Goal: Task Accomplishment & Management: Manage account settings

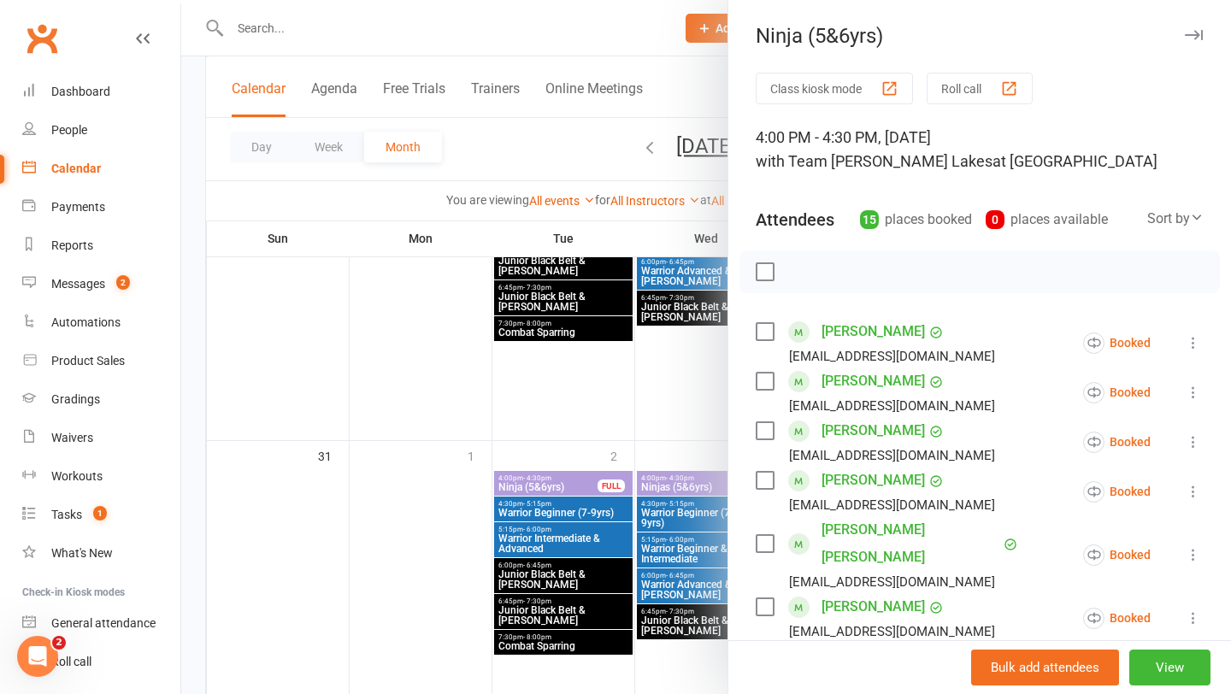
scroll to position [679, 0]
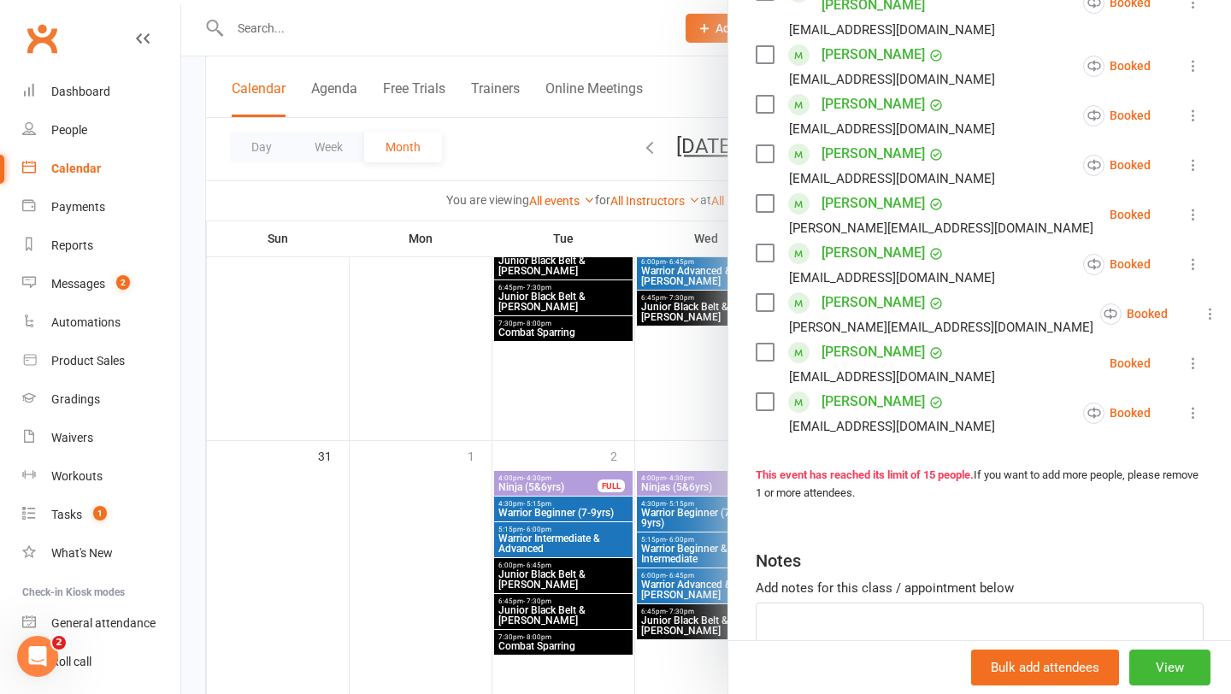
click at [564, 419] on div at bounding box center [706, 347] width 1050 height 694
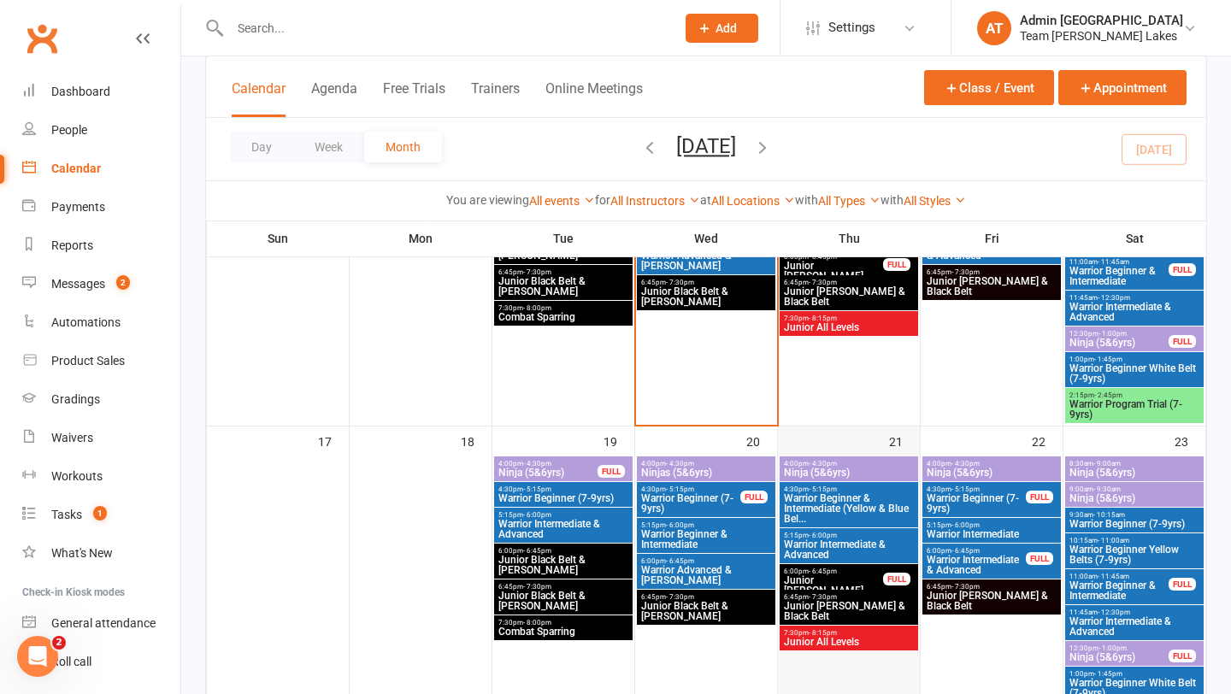
scroll to position [991, 0]
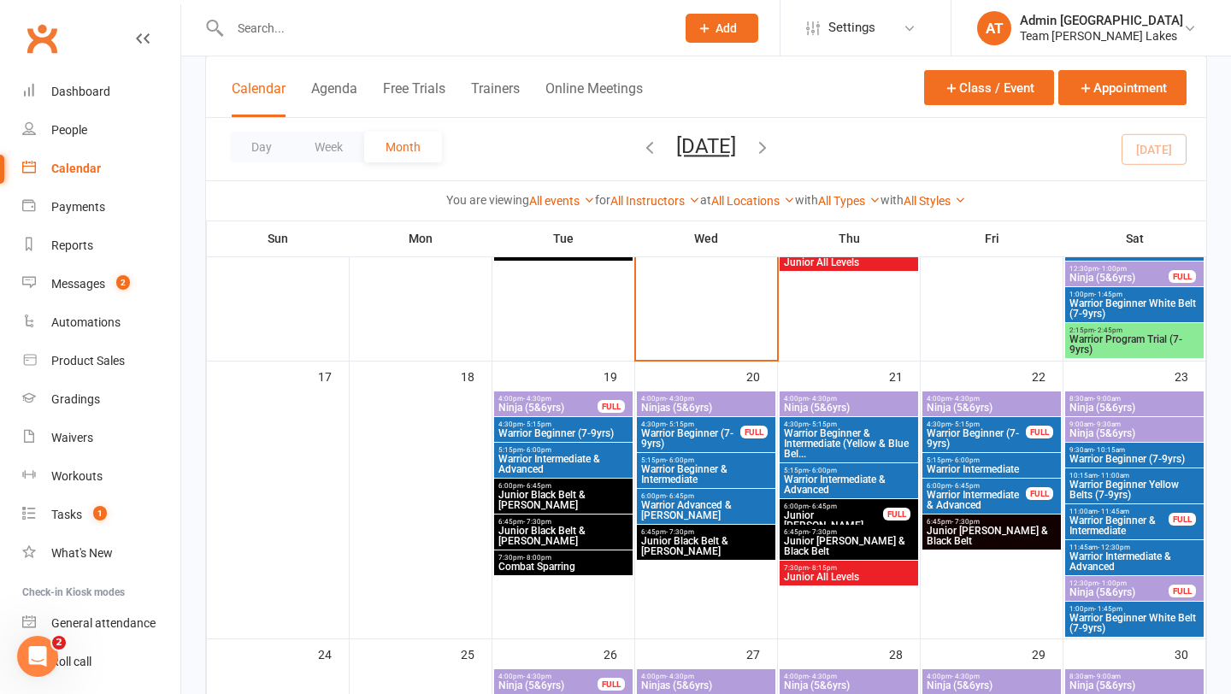
click at [846, 536] on span "Junior [PERSON_NAME] & Black Belt" at bounding box center [849, 546] width 132 height 21
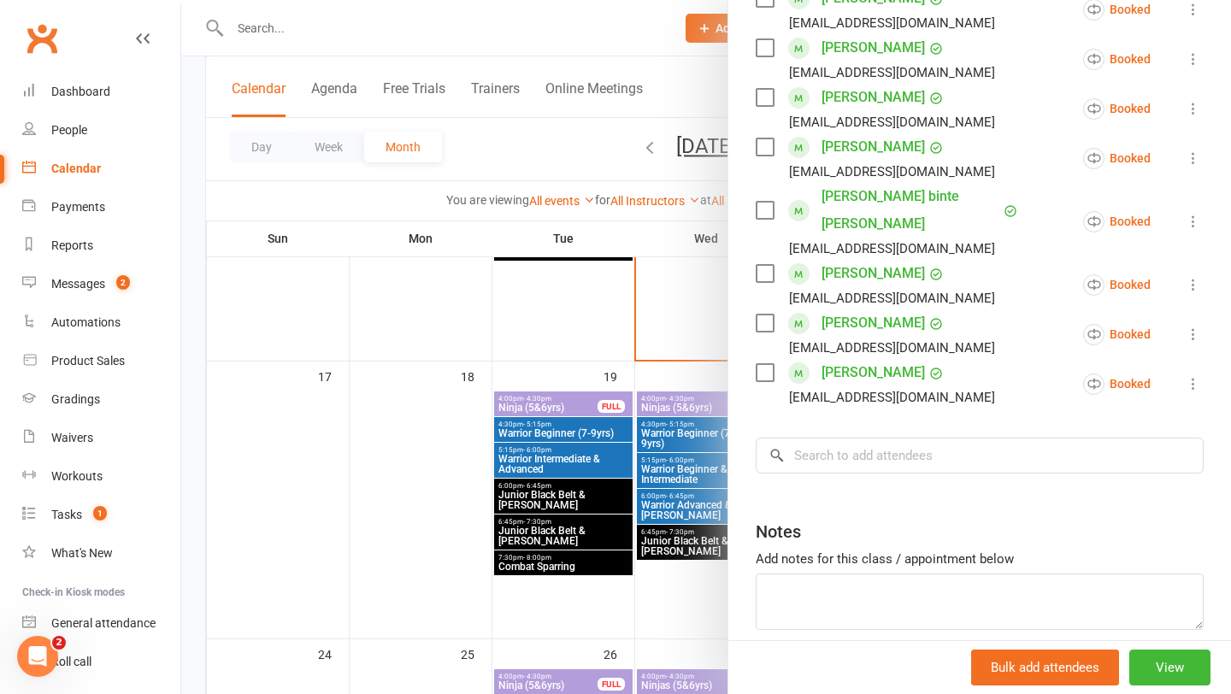
scroll to position [480, 0]
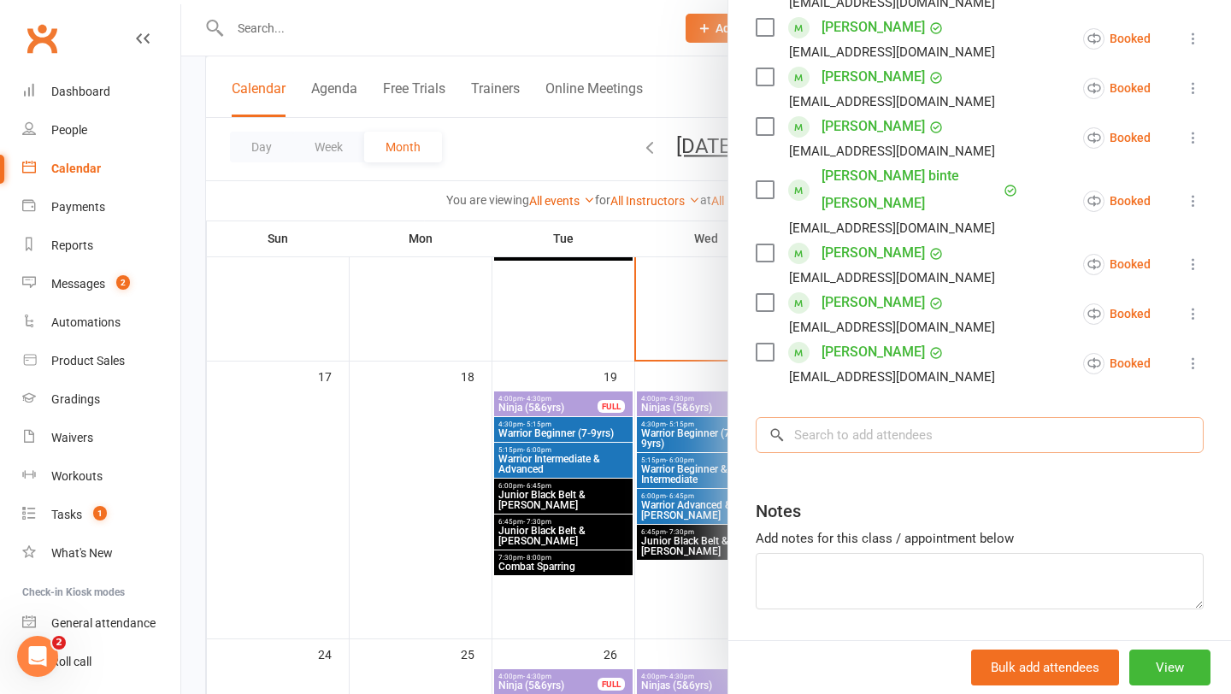
click at [888, 417] on input "search" at bounding box center [980, 435] width 448 height 36
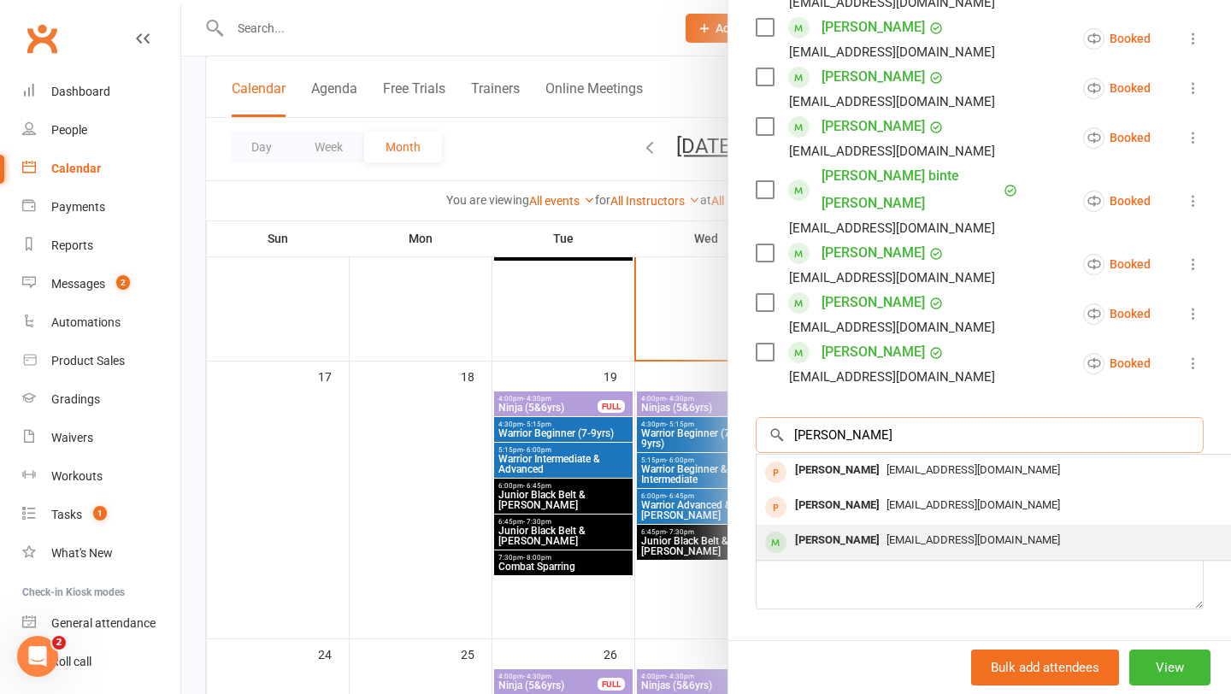
type input "morgan"
click at [839, 528] on div "Morgan Pandey" at bounding box center [837, 540] width 98 height 25
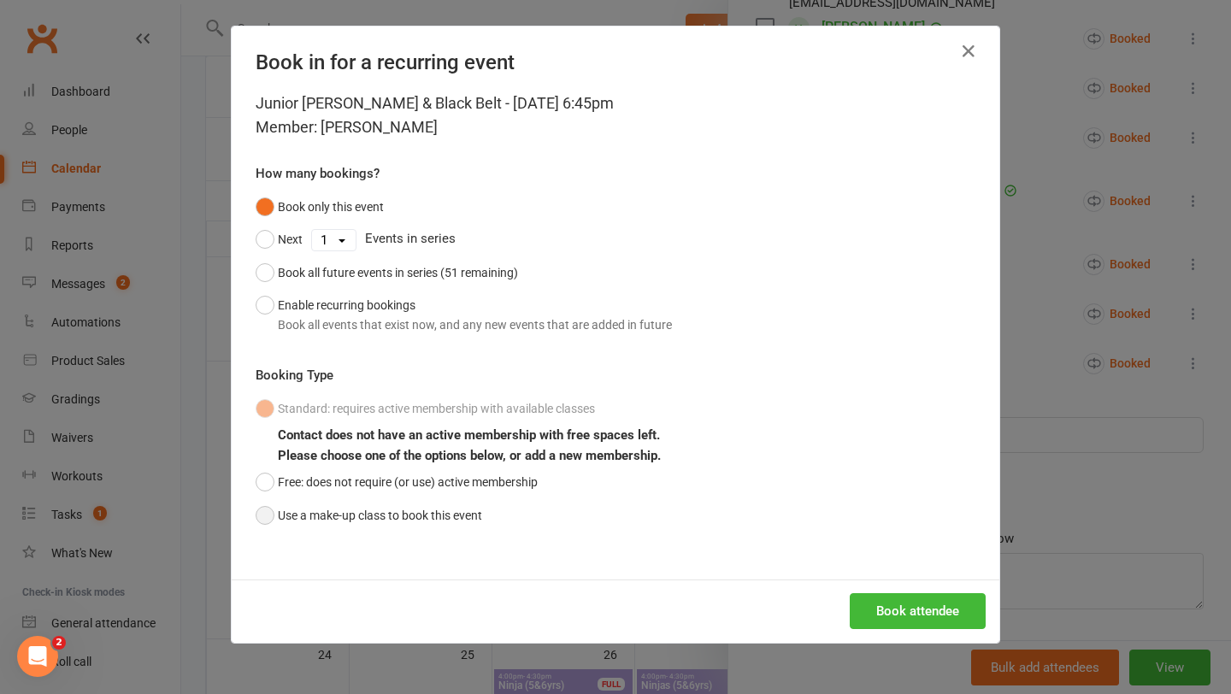
click at [304, 515] on button "Use a make-up class to book this event" at bounding box center [369, 515] width 227 height 32
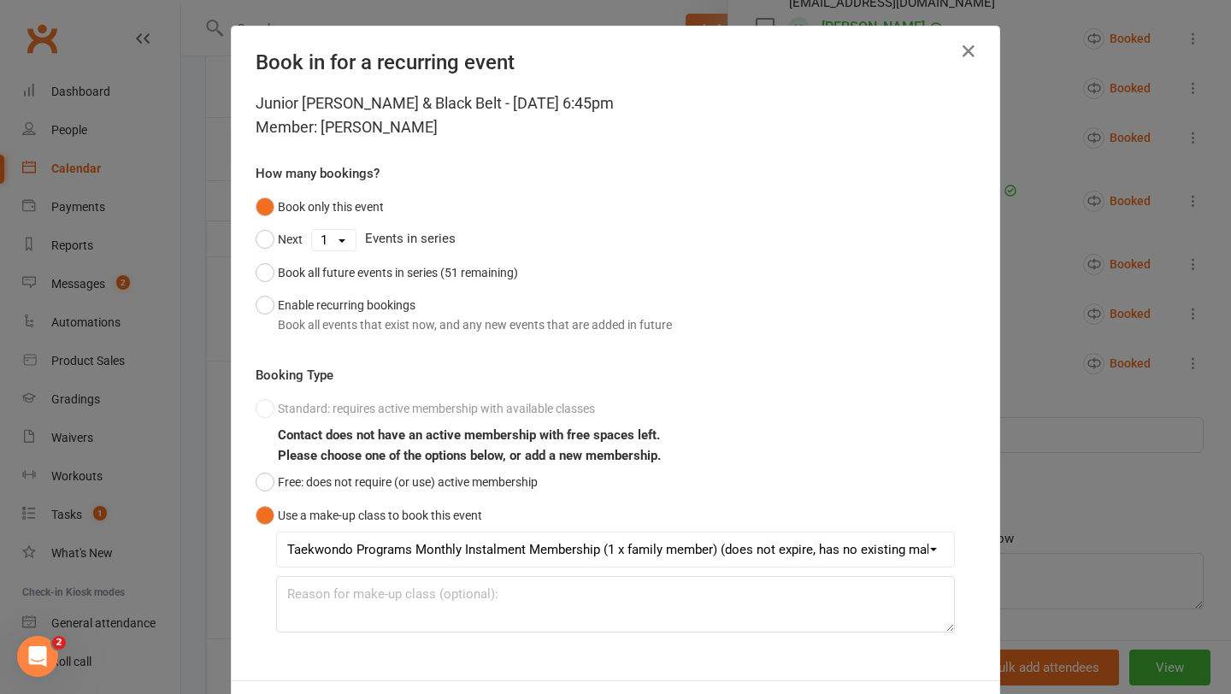
scroll to position [76, 0]
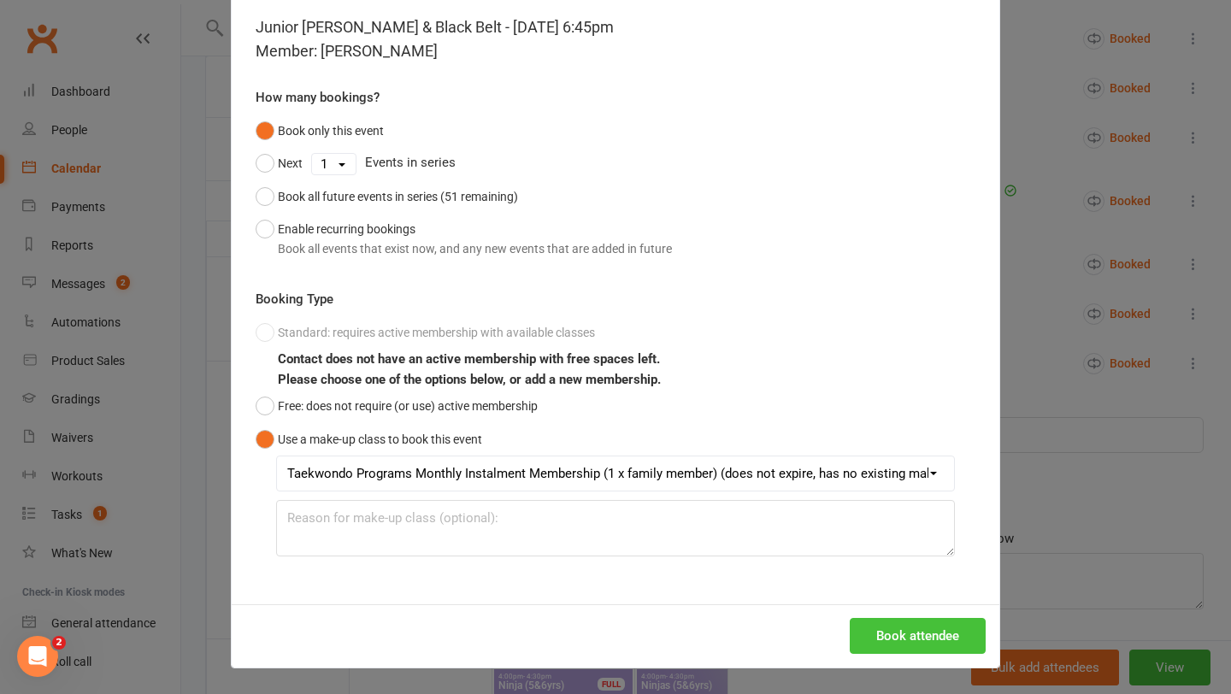
click at [906, 632] on button "Book attendee" at bounding box center [918, 636] width 136 height 36
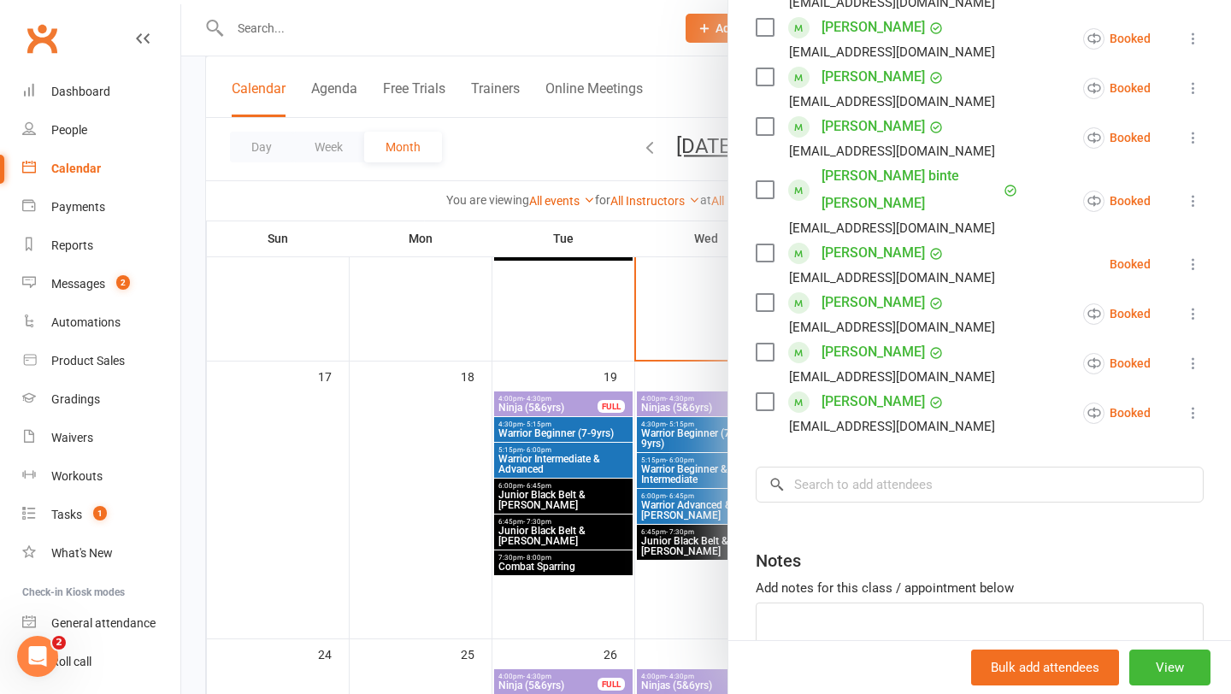
click at [388, 522] on div at bounding box center [706, 347] width 1050 height 694
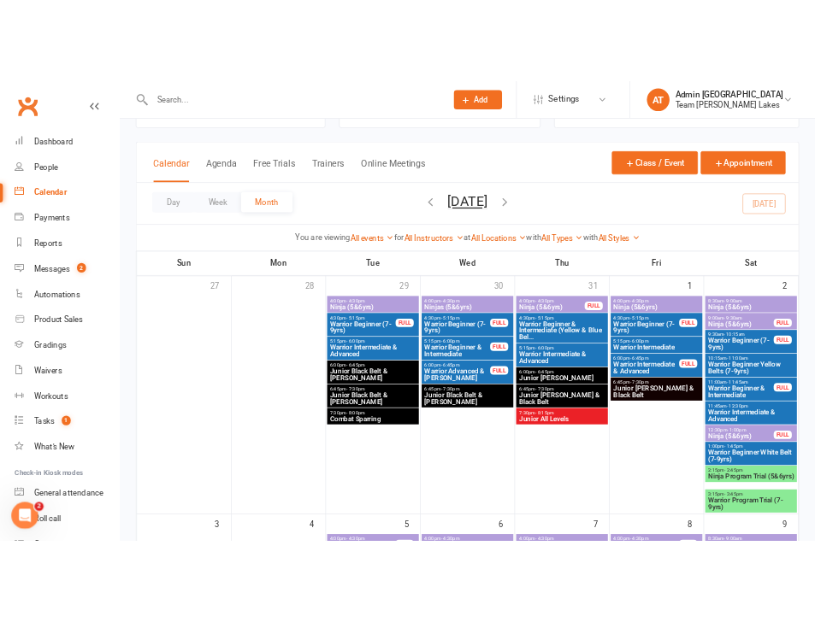
scroll to position [0, 0]
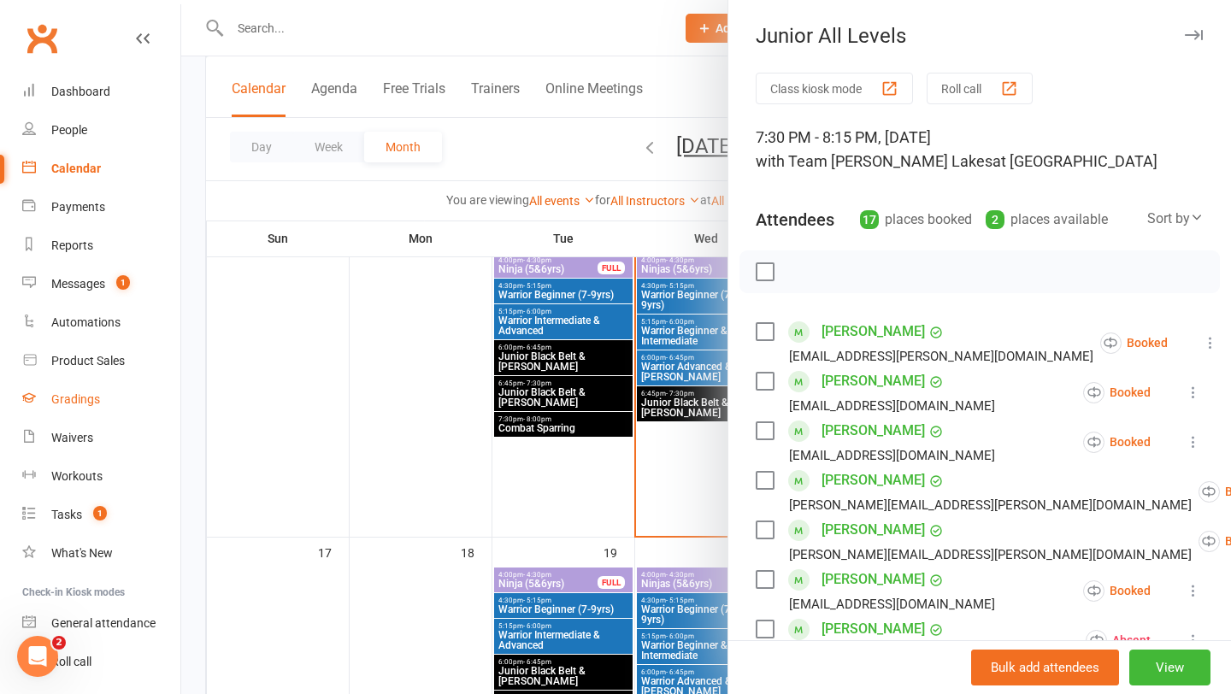
click at [93, 400] on div "Gradings" at bounding box center [75, 399] width 49 height 14
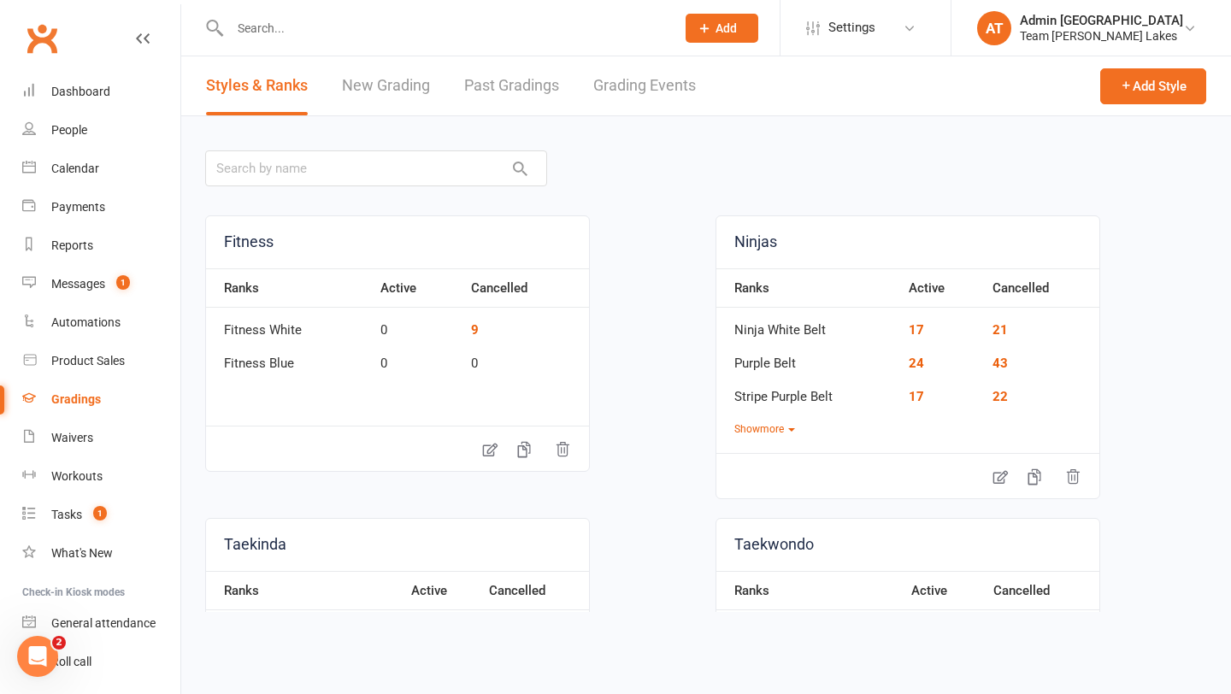
click at [377, 90] on link "New Grading" at bounding box center [386, 85] width 88 height 59
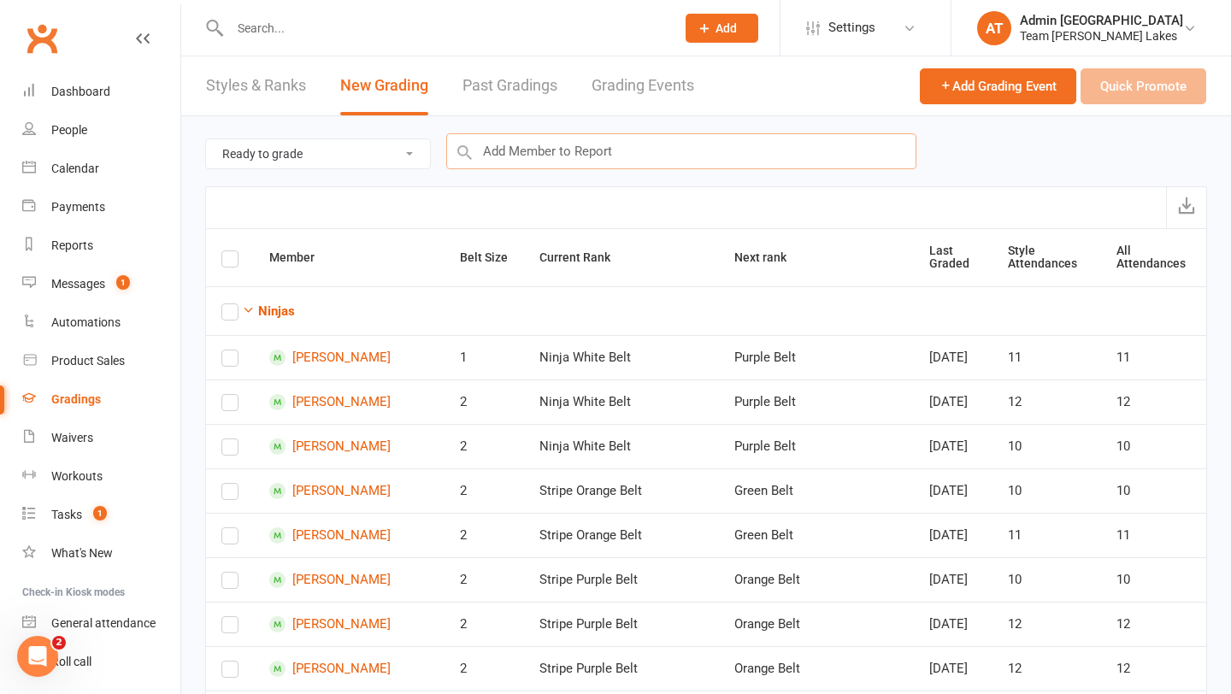
click at [704, 152] on input "text" at bounding box center [681, 151] width 470 height 36
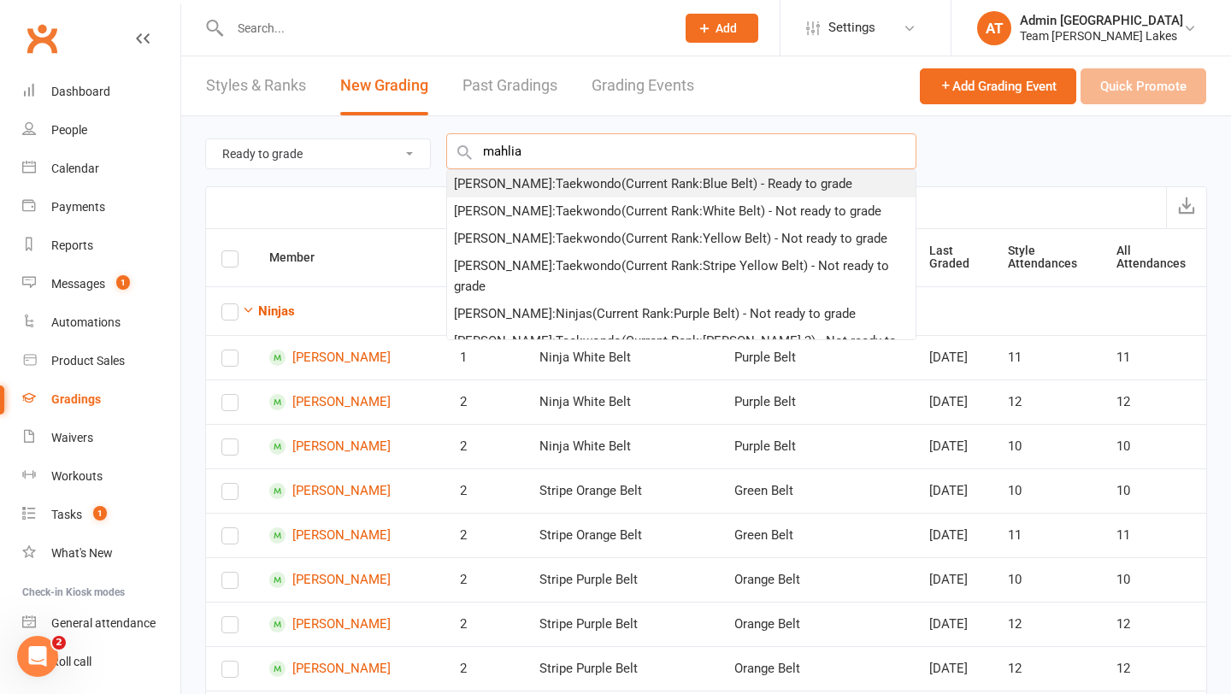
type input "mahlia"
click at [530, 184] on div "[PERSON_NAME] : Taekwondo (Current Rank: Blue Belt ) - Ready to grade" at bounding box center [653, 184] width 398 height 21
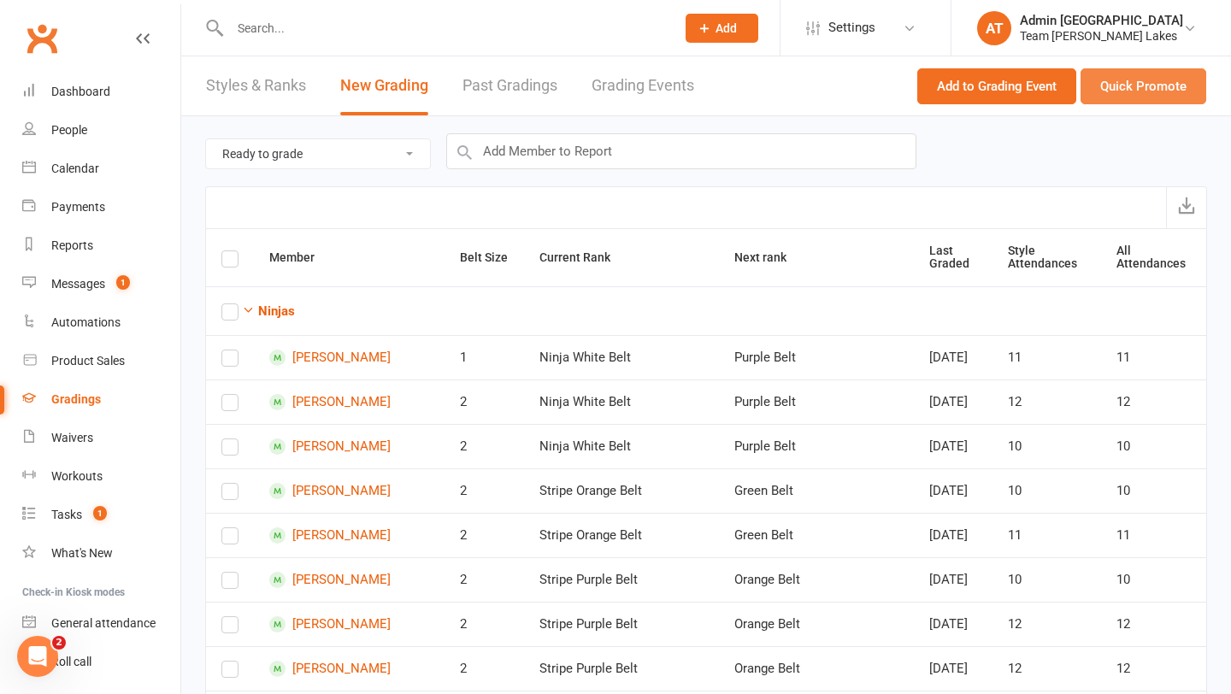
click at [1154, 80] on button "Quick Promote" at bounding box center [1144, 86] width 126 height 36
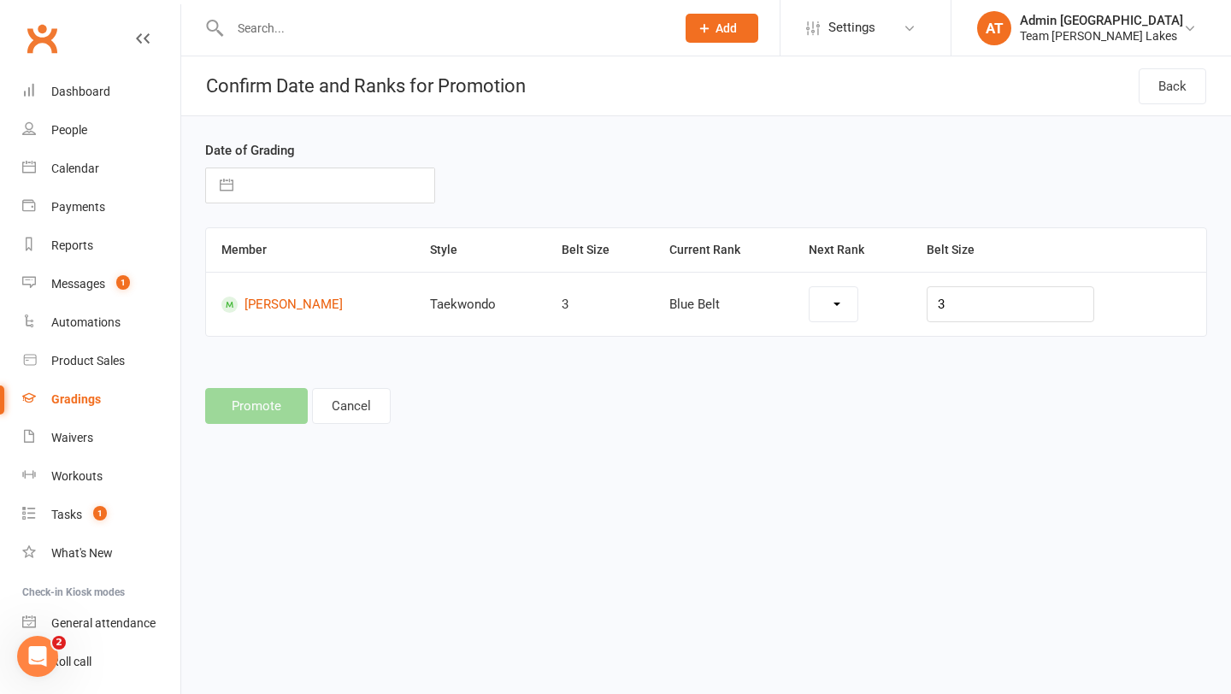
select select "1112"
click at [309, 189] on input "text" at bounding box center [338, 185] width 192 height 34
select select "6"
select select "2025"
select select "7"
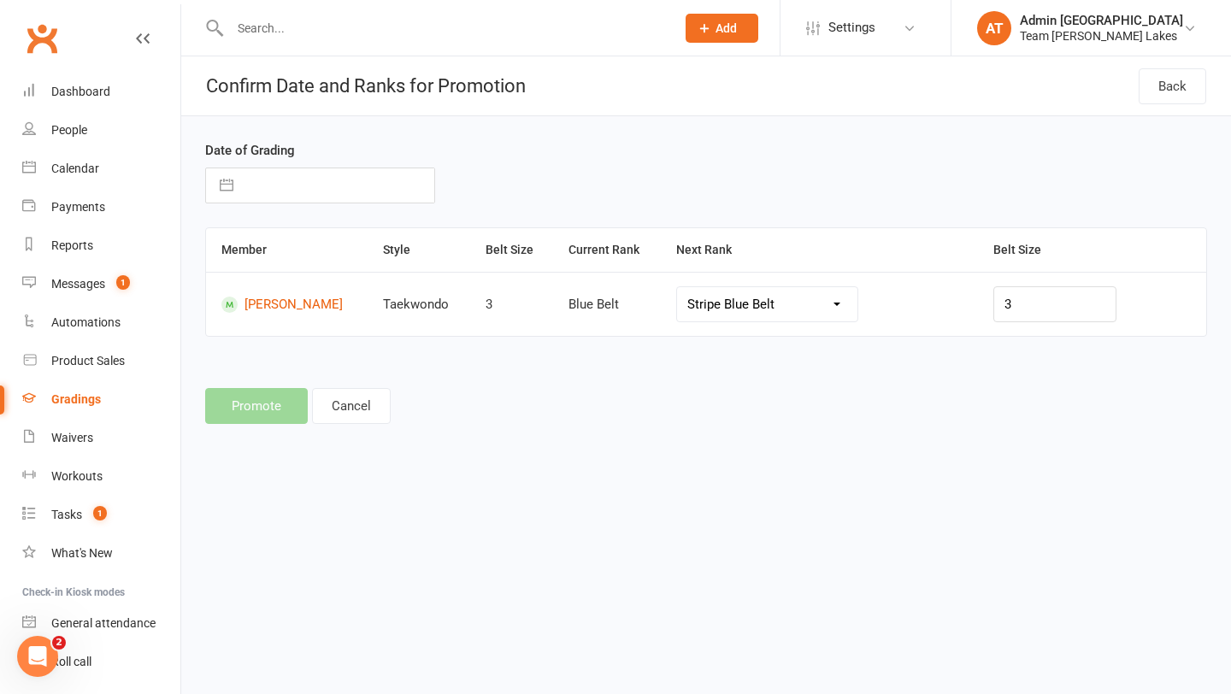
select select "2025"
select select "8"
select select "2025"
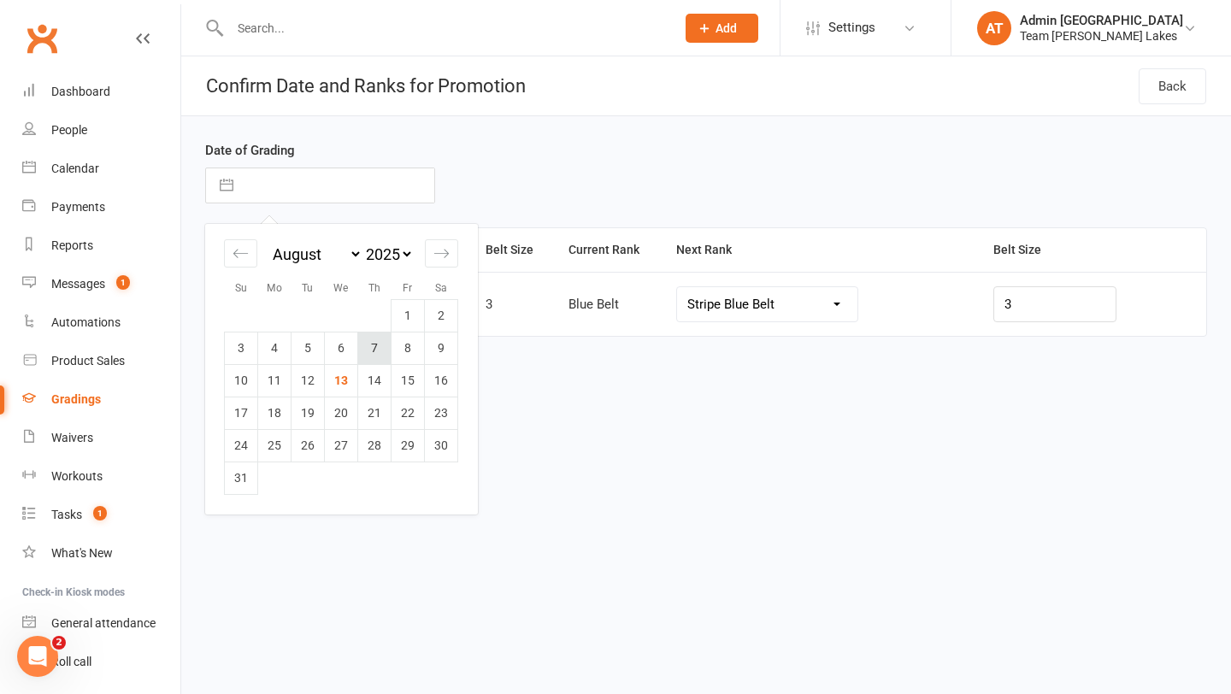
click at [373, 345] on td "7" at bounding box center [374, 348] width 33 height 32
type input "[DATE]"
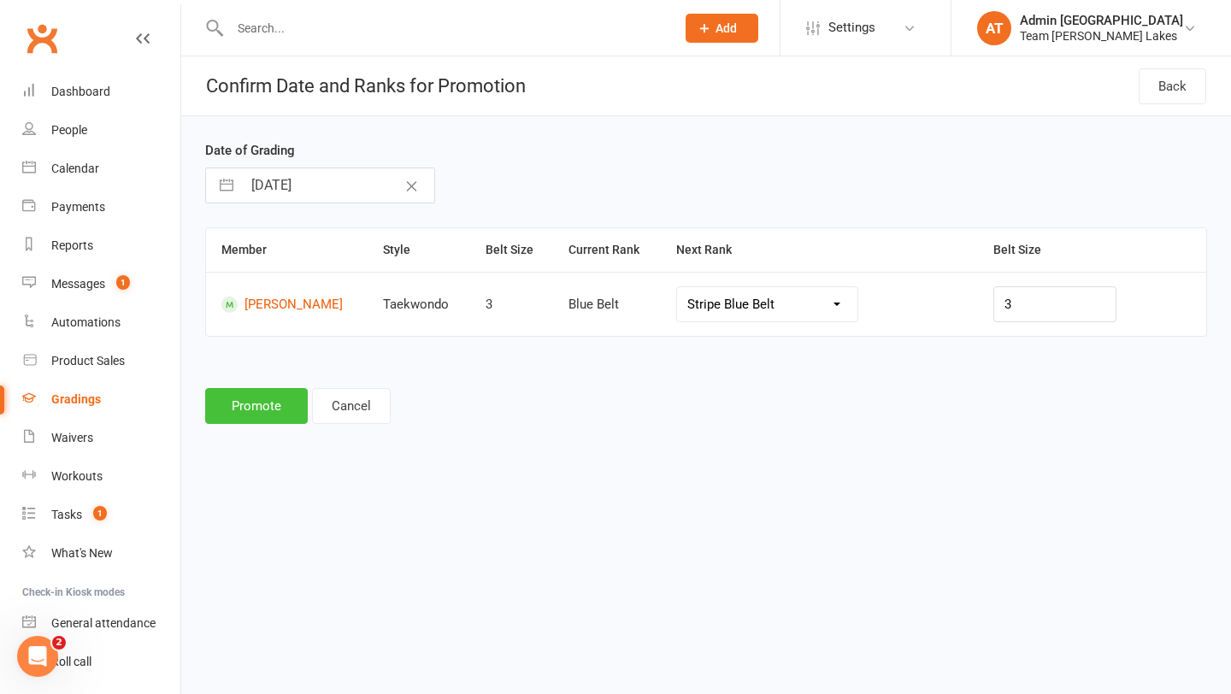
click at [254, 417] on button "Promote" at bounding box center [256, 406] width 103 height 36
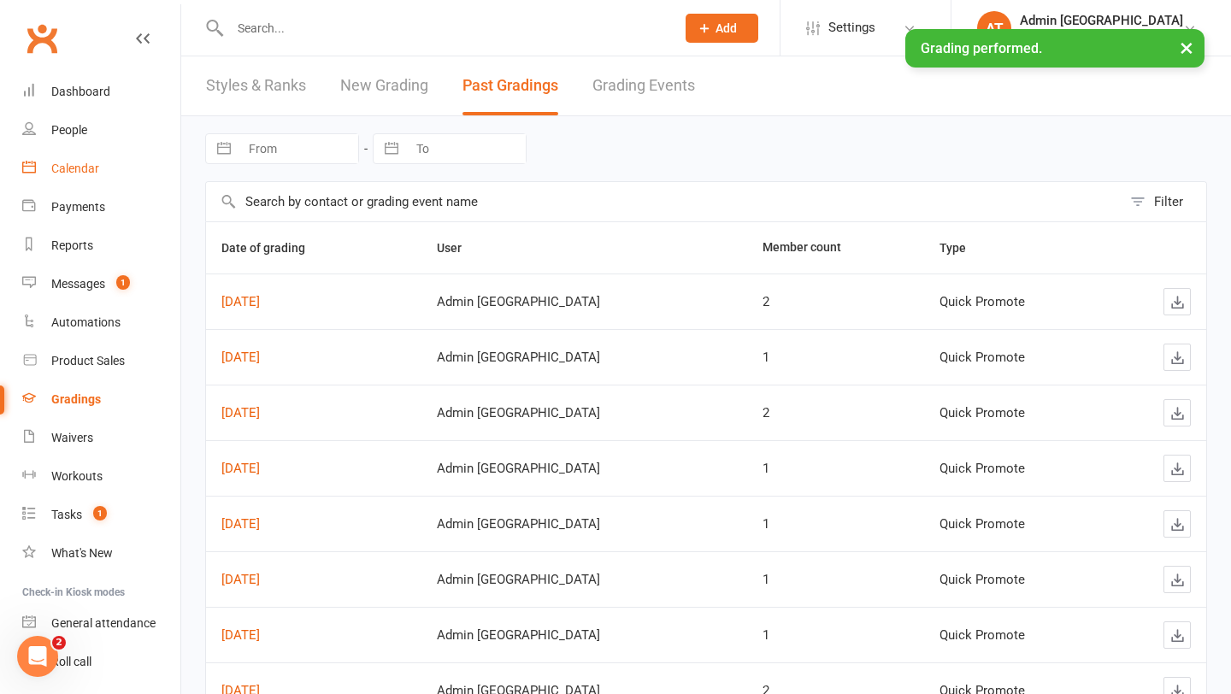
click at [85, 165] on div "Calendar" at bounding box center [75, 169] width 48 height 14
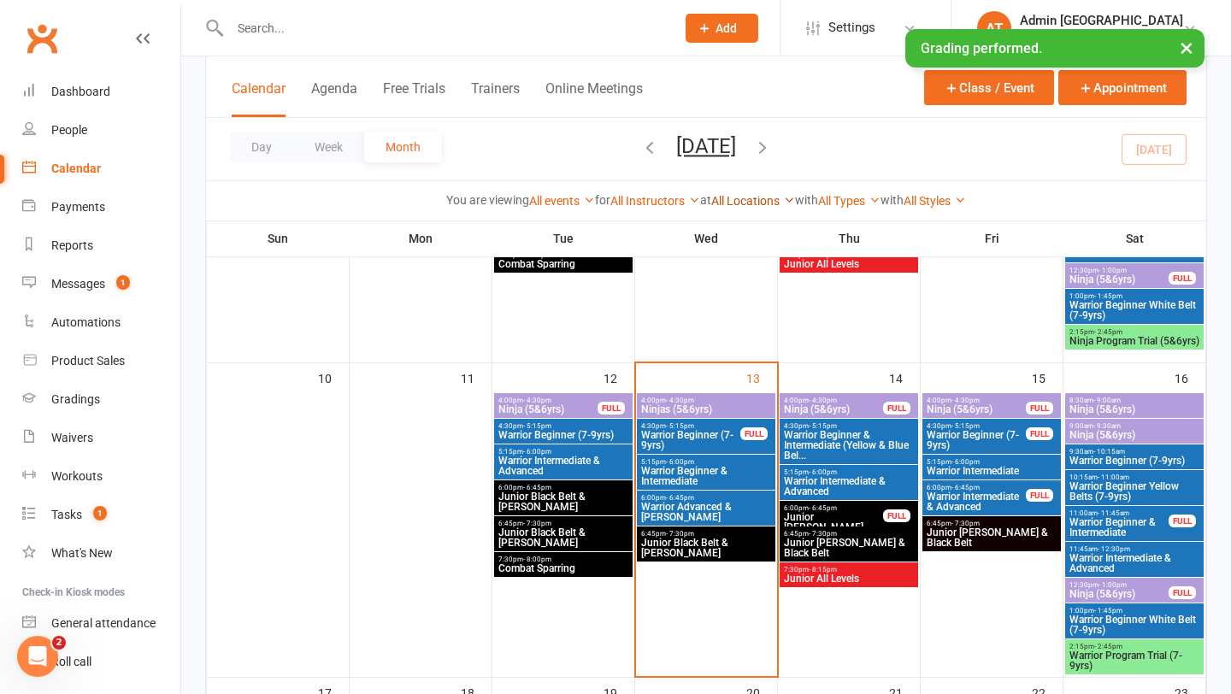
scroll to position [678, 0]
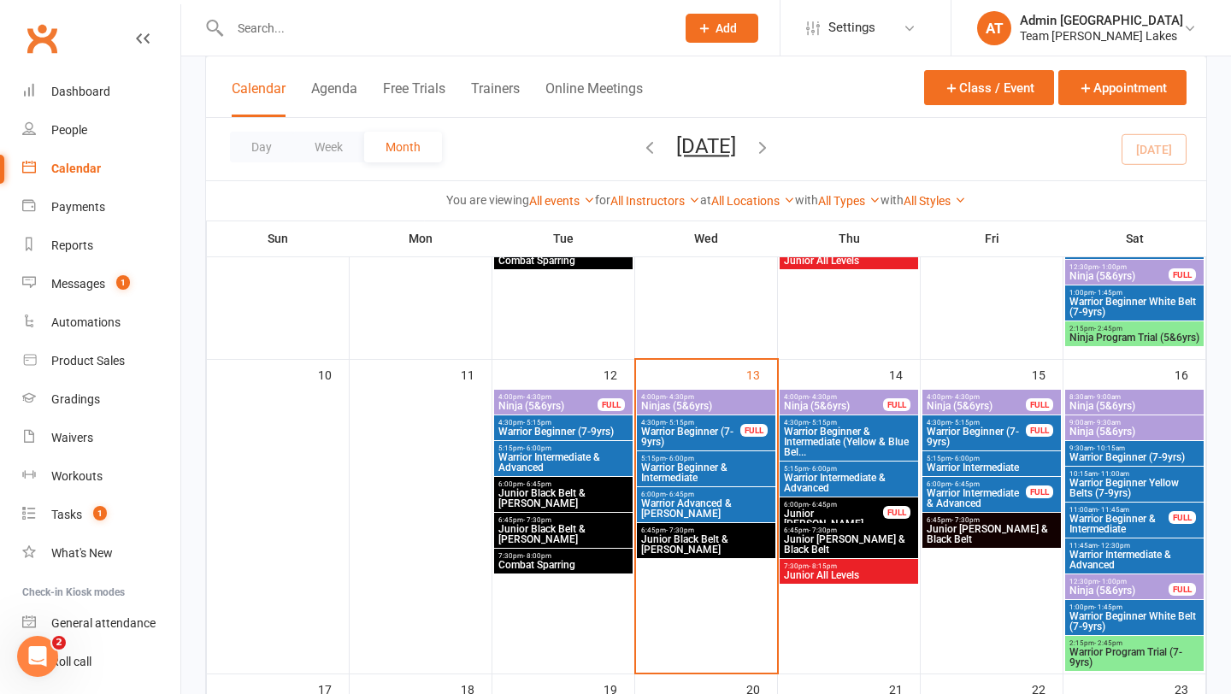
click at [702, 460] on span "5:15pm - 6:00pm" at bounding box center [706, 459] width 132 height 8
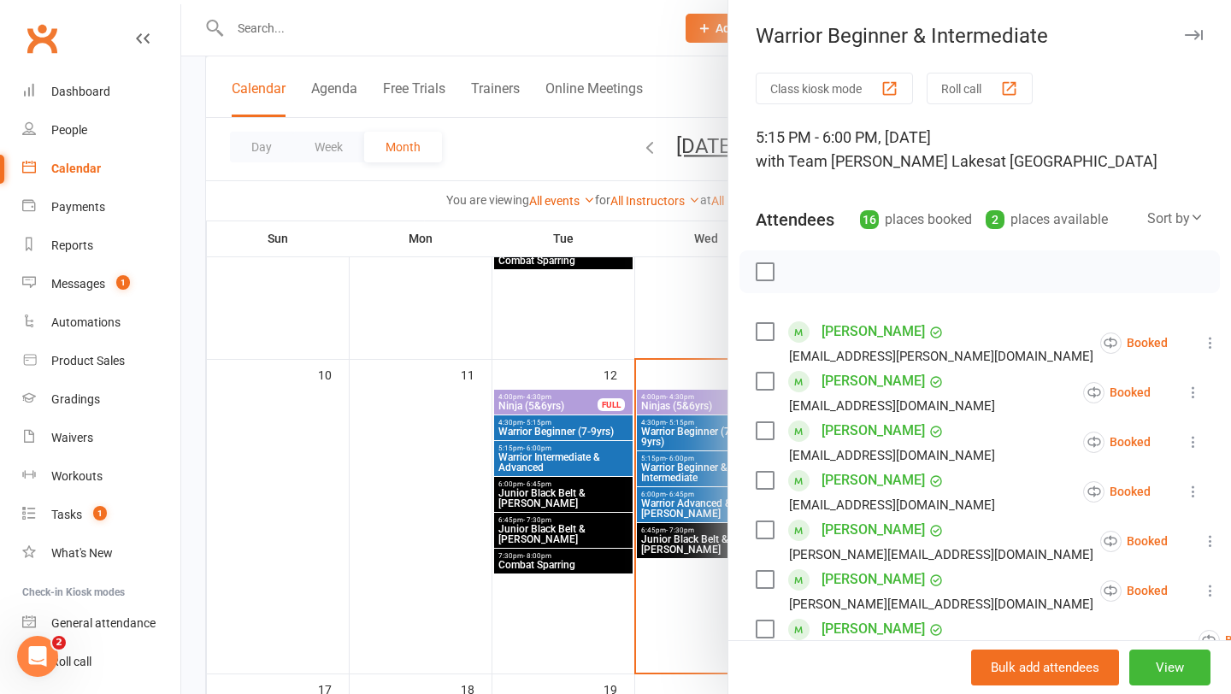
click at [681, 435] on div at bounding box center [706, 347] width 1050 height 694
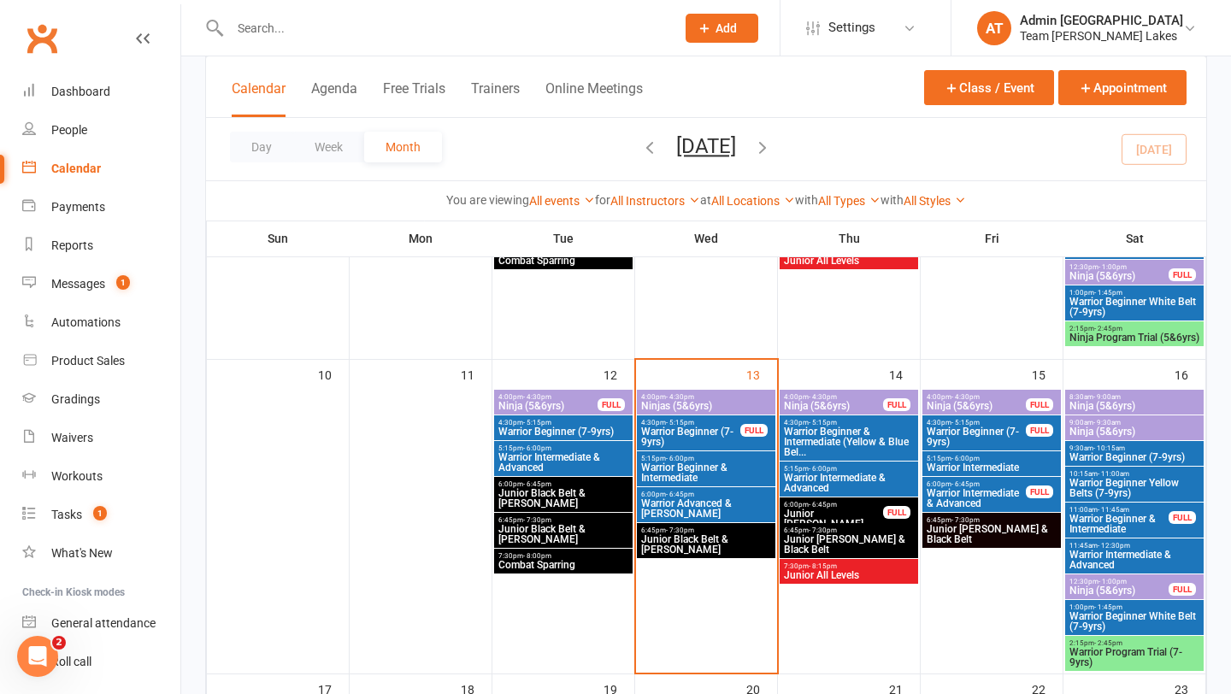
click at [681, 434] on span "Warrior Beginner (7-9yrs)" at bounding box center [690, 437] width 101 height 21
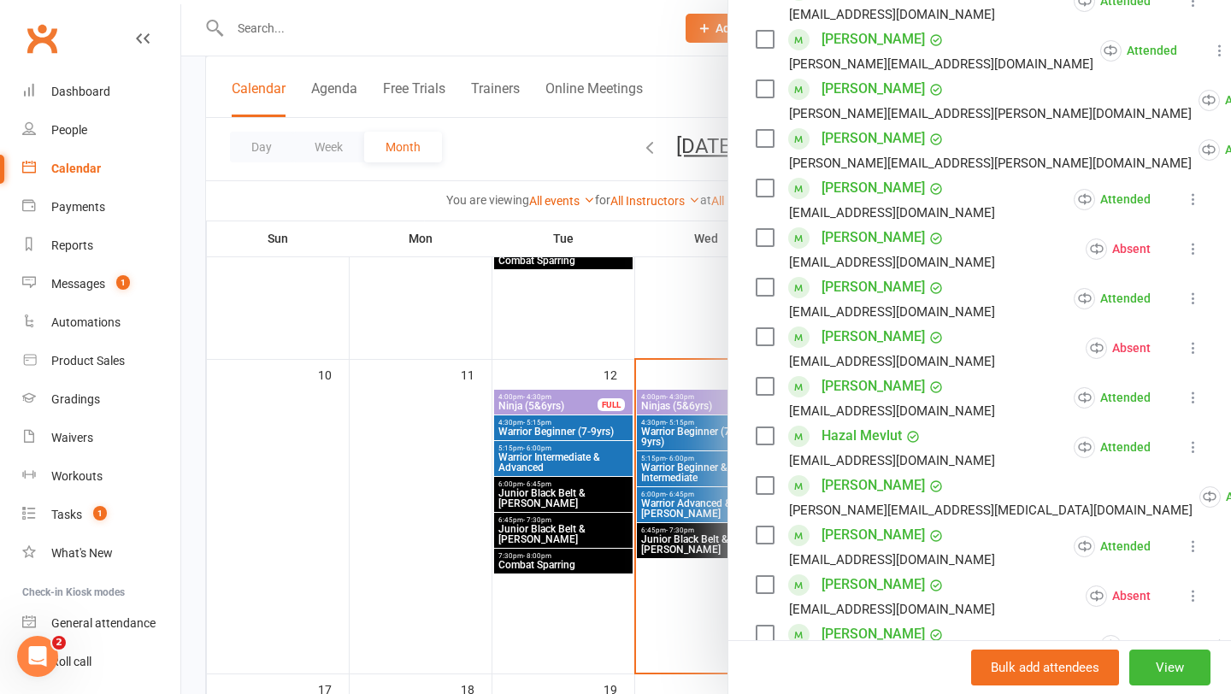
scroll to position [340, 0]
click at [663, 368] on div at bounding box center [706, 347] width 1050 height 694
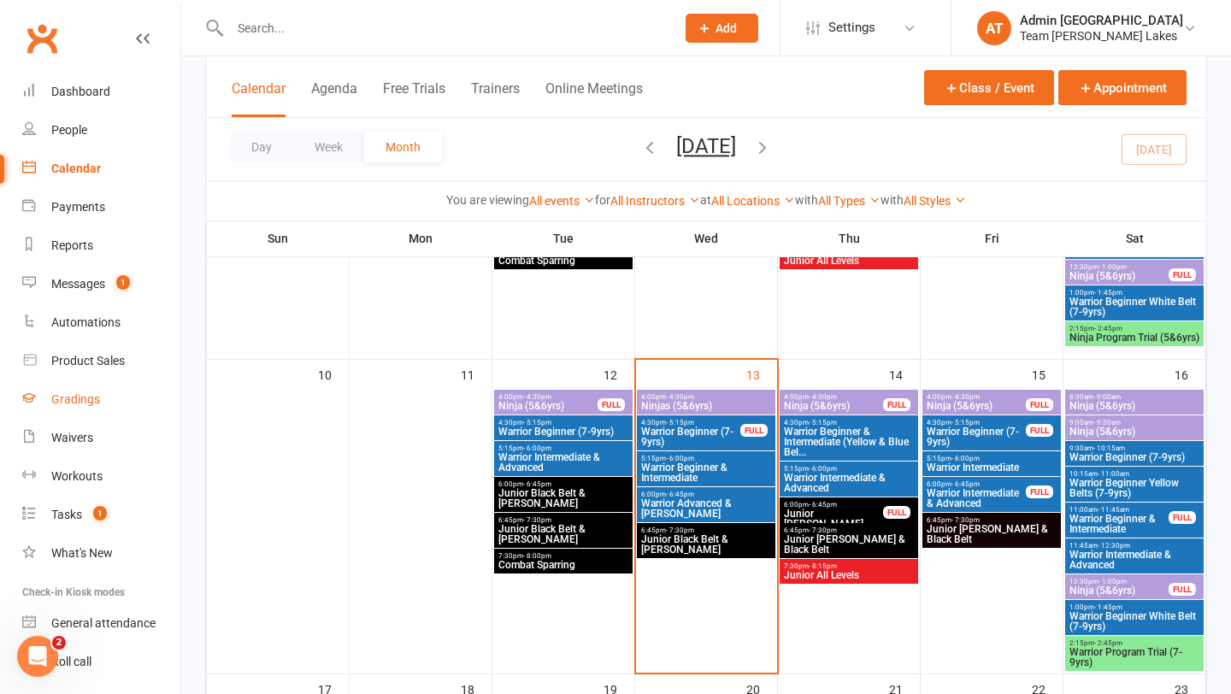
click at [66, 392] on div "Gradings" at bounding box center [75, 399] width 49 height 14
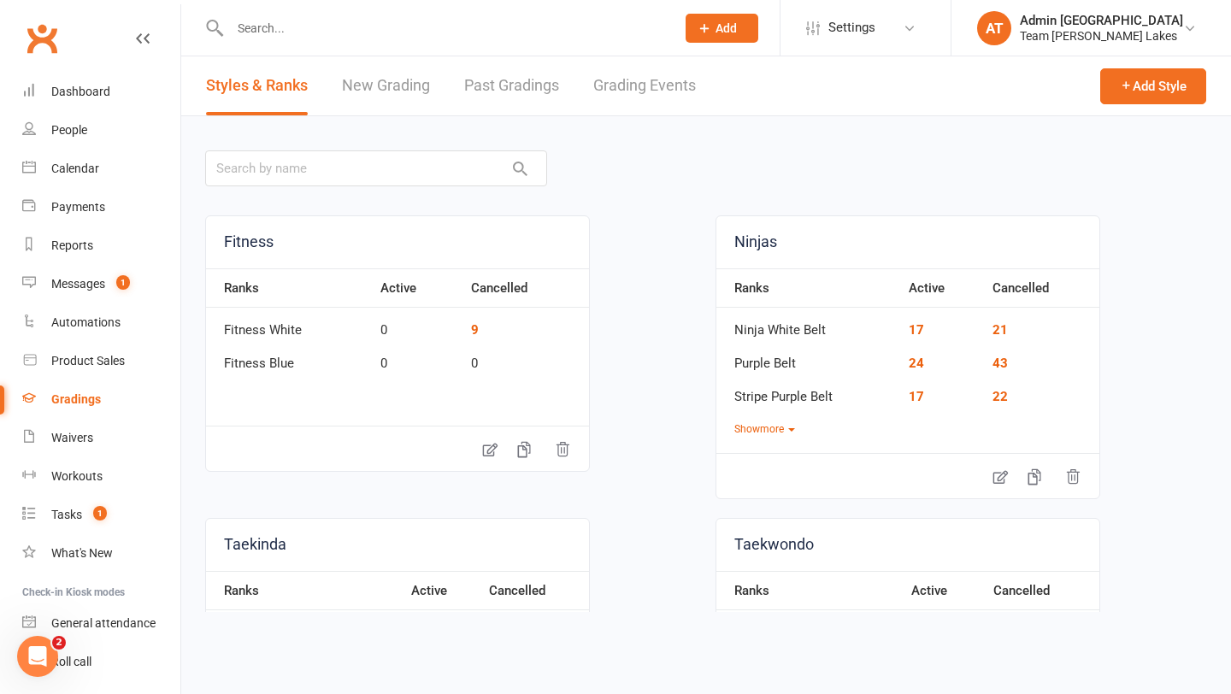
click at [615, 78] on link "Grading Events" at bounding box center [644, 85] width 103 height 59
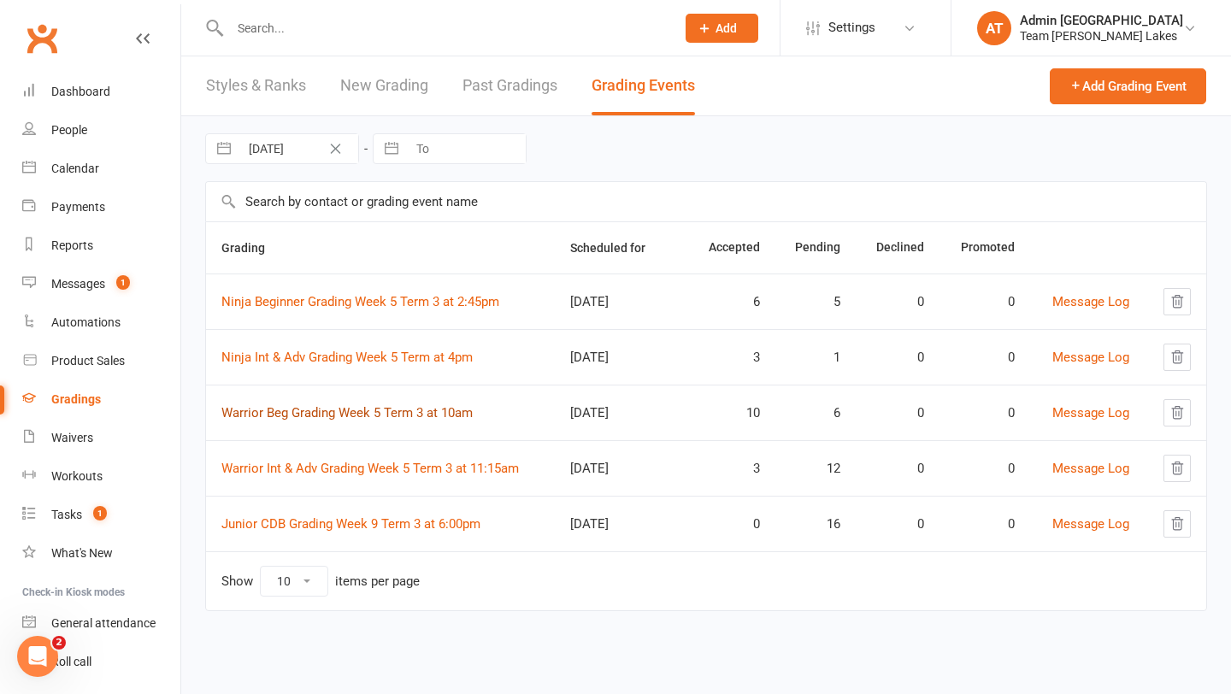
click at [384, 417] on link "Warrior Beg Grading Week 5 Term 3 at 10am" at bounding box center [346, 412] width 251 height 15
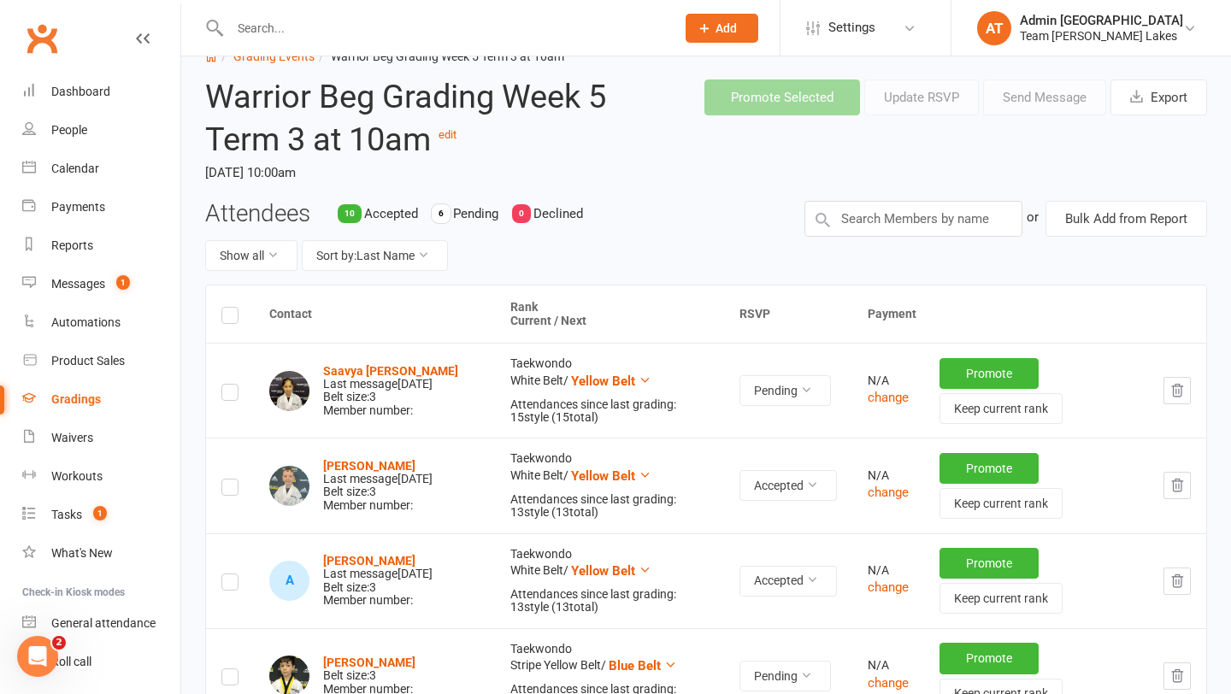
scroll to position [53, 0]
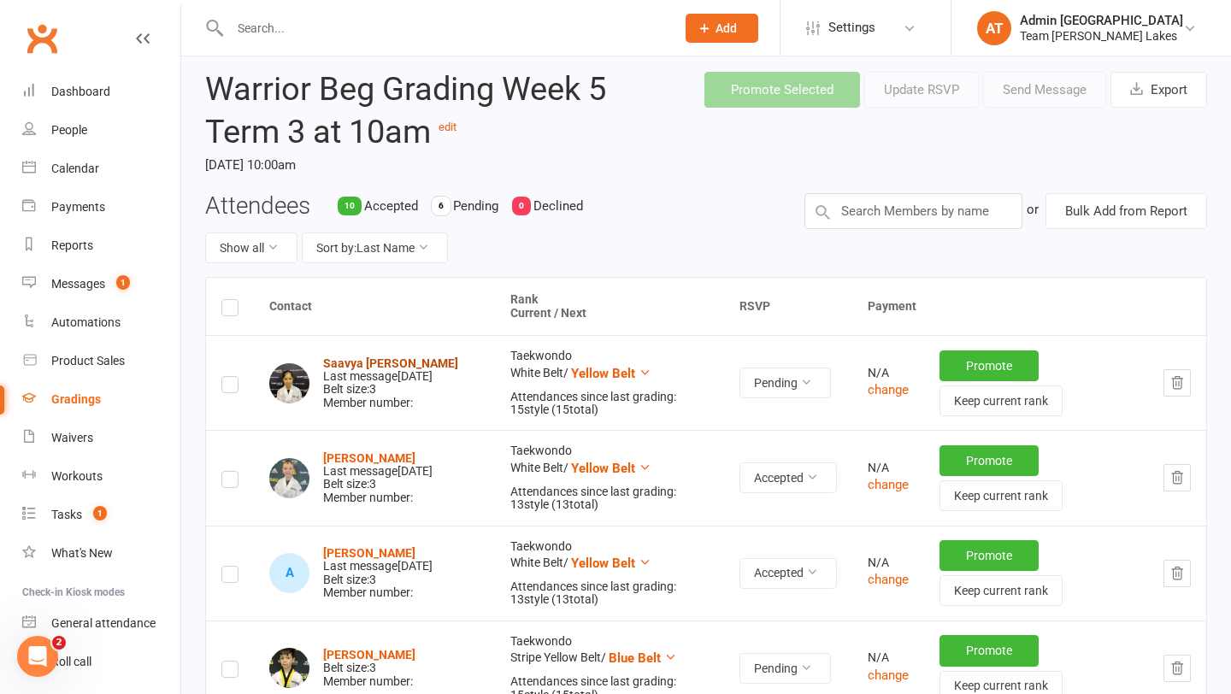
click at [367, 357] on strong "Saavya [PERSON_NAME]" at bounding box center [390, 364] width 135 height 14
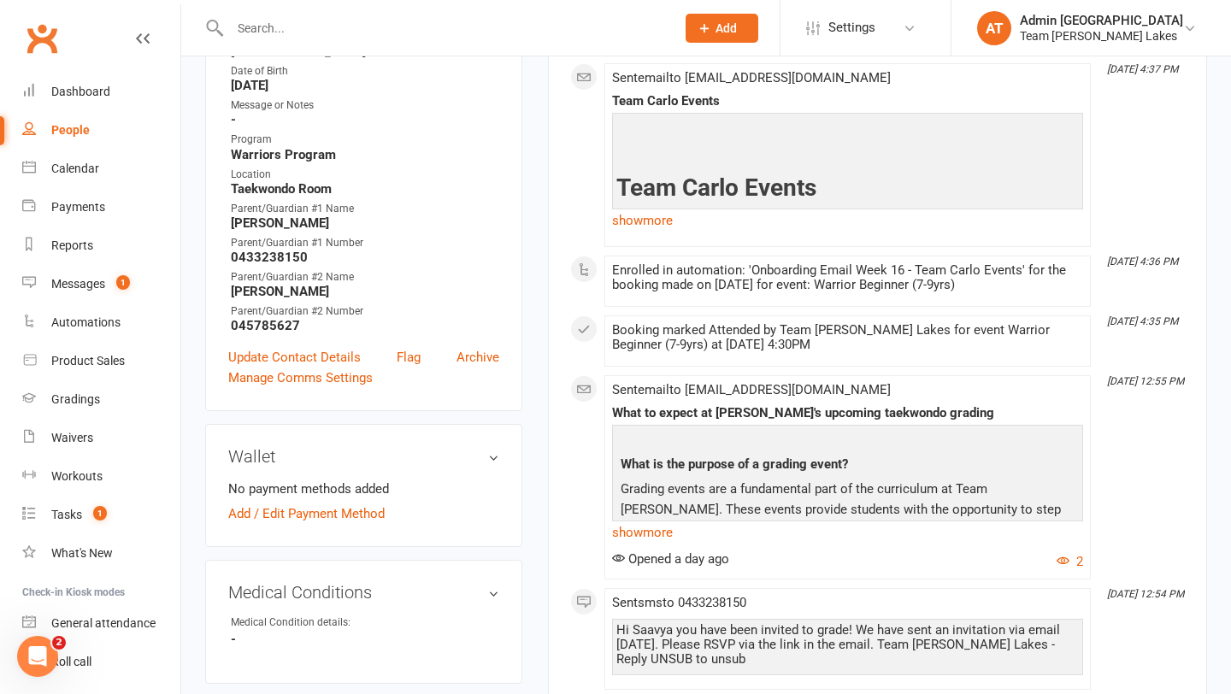
scroll to position [422, 0]
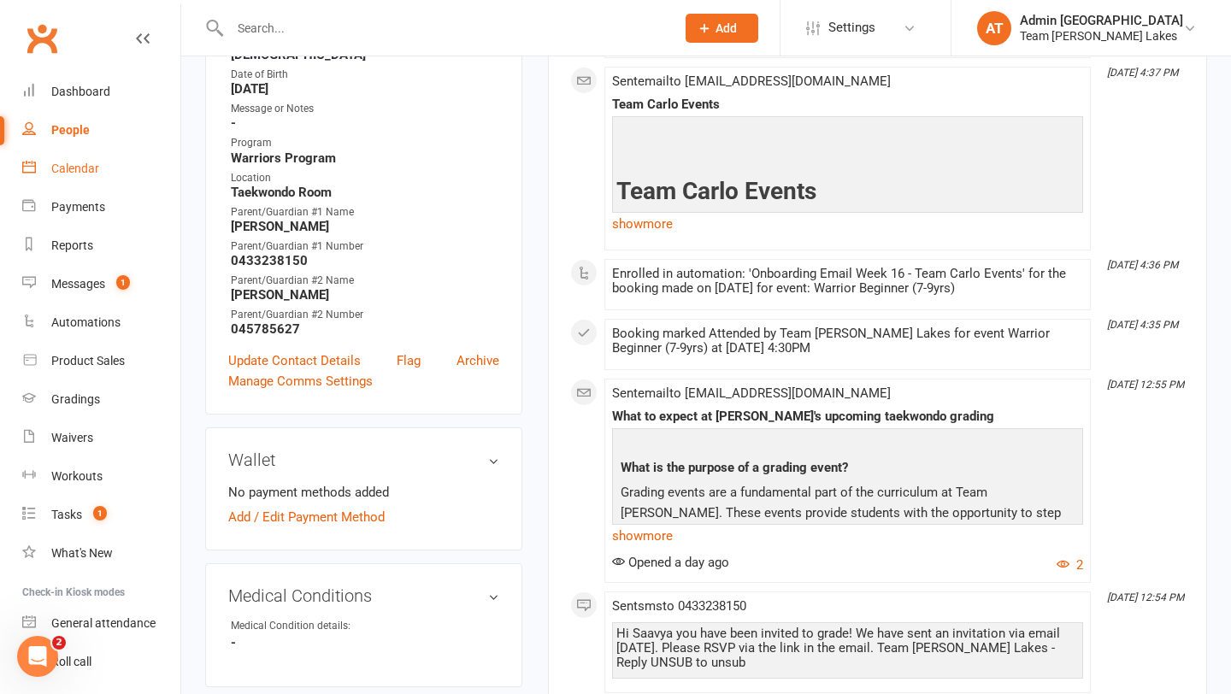
click at [85, 169] on div "Calendar" at bounding box center [75, 169] width 48 height 14
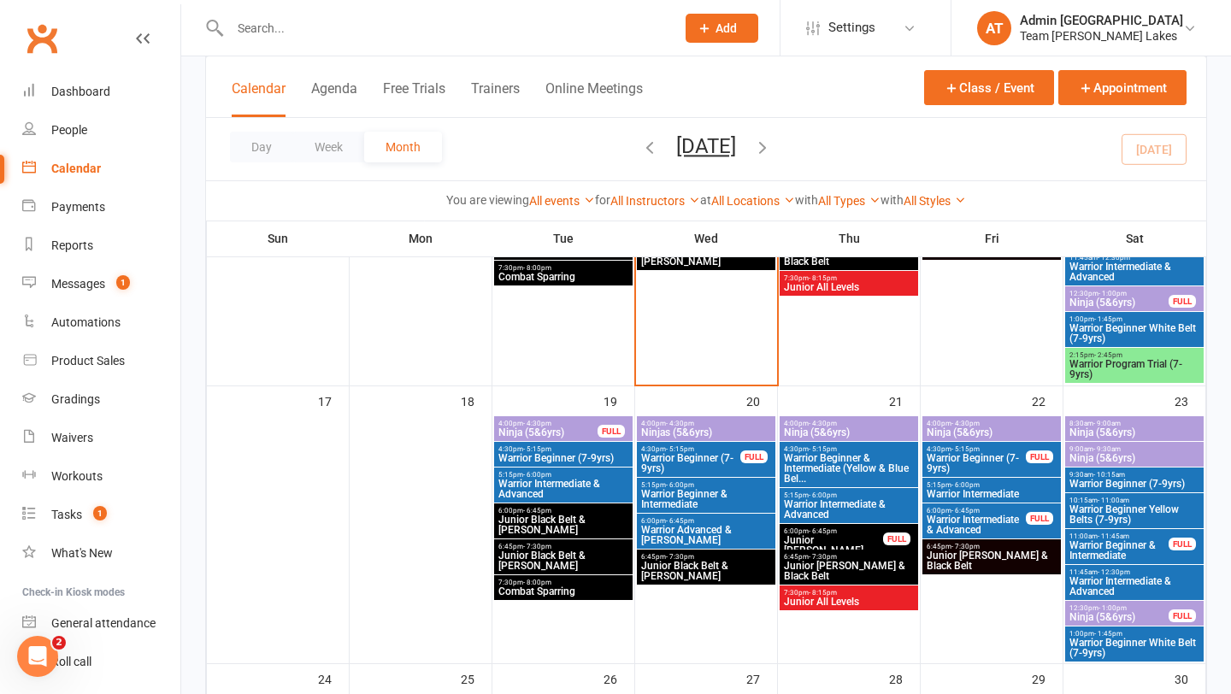
scroll to position [960, 0]
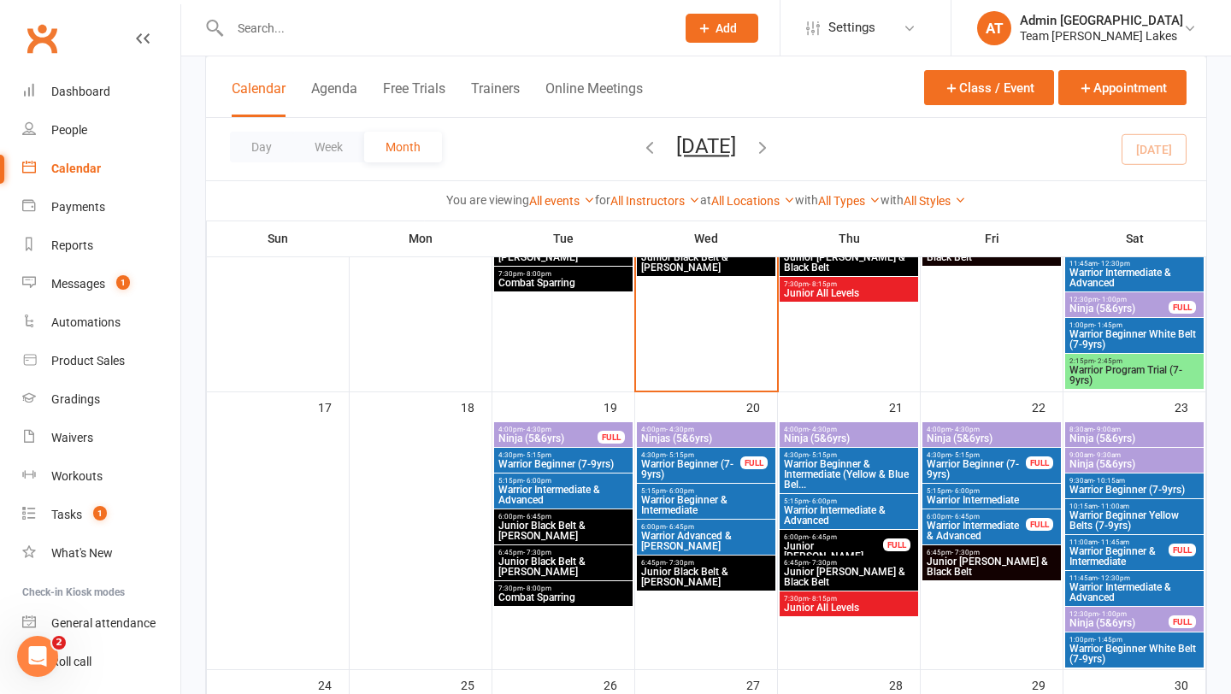
click at [1110, 369] on span "Warrior Program Trial (7-9yrs)" at bounding box center [1135, 375] width 132 height 21
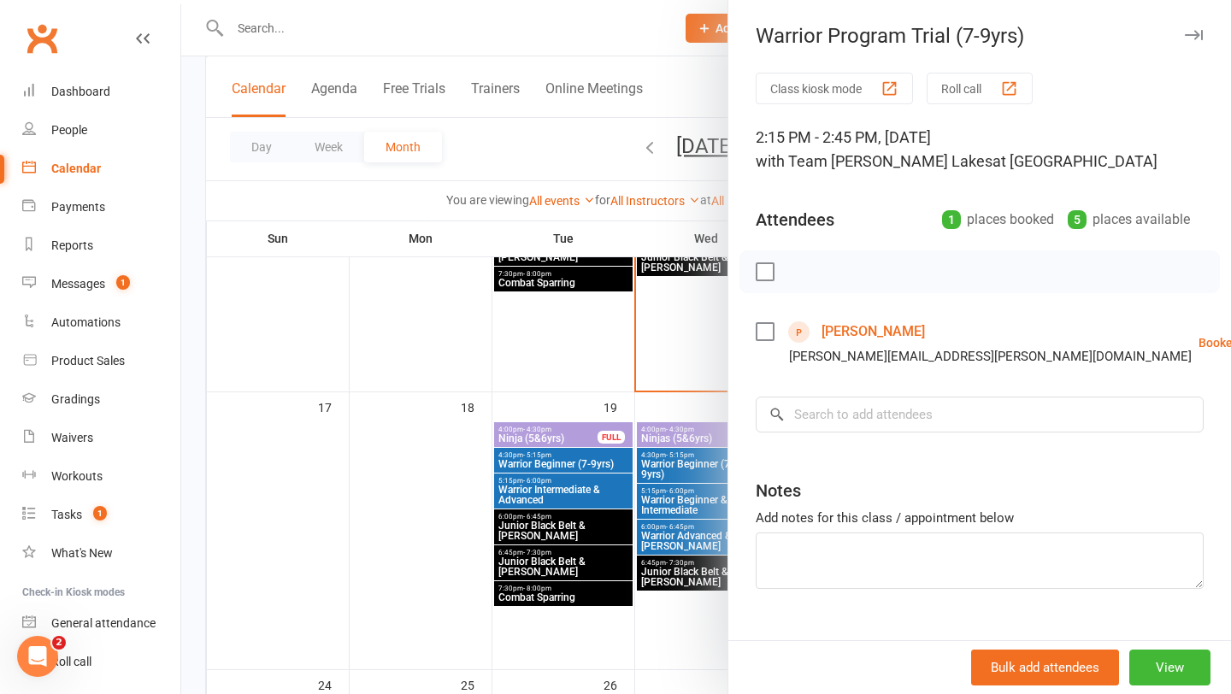
click at [689, 364] on div at bounding box center [706, 347] width 1050 height 694
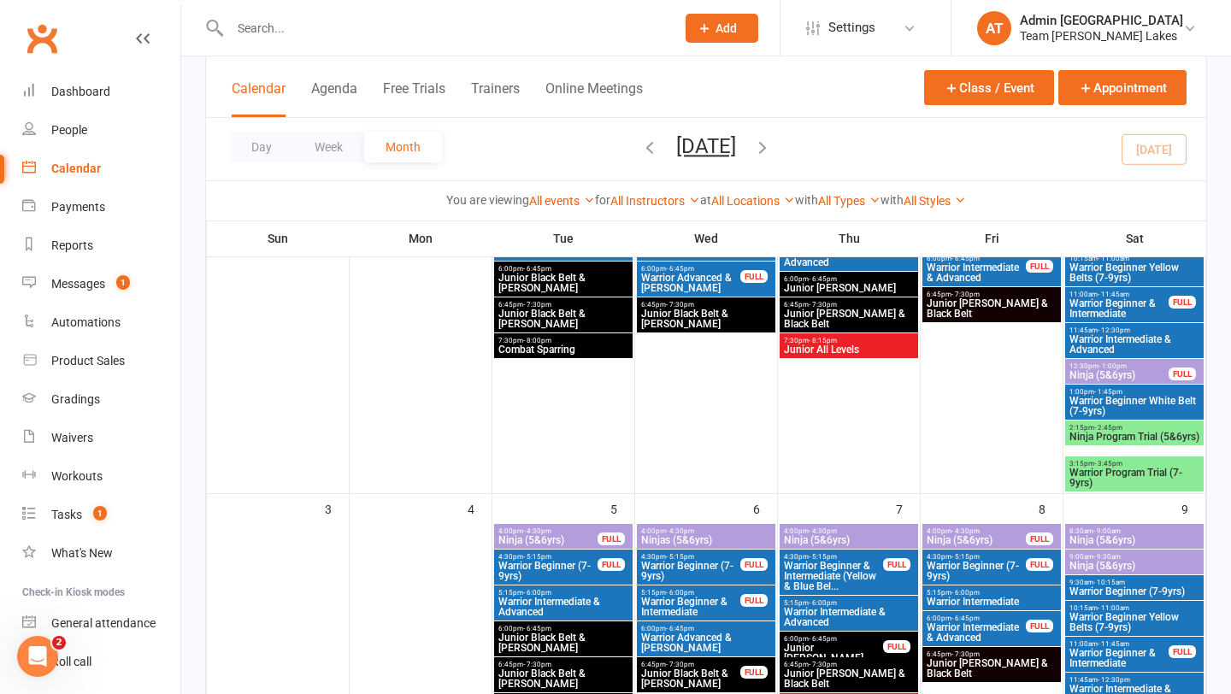
scroll to position [210, 0]
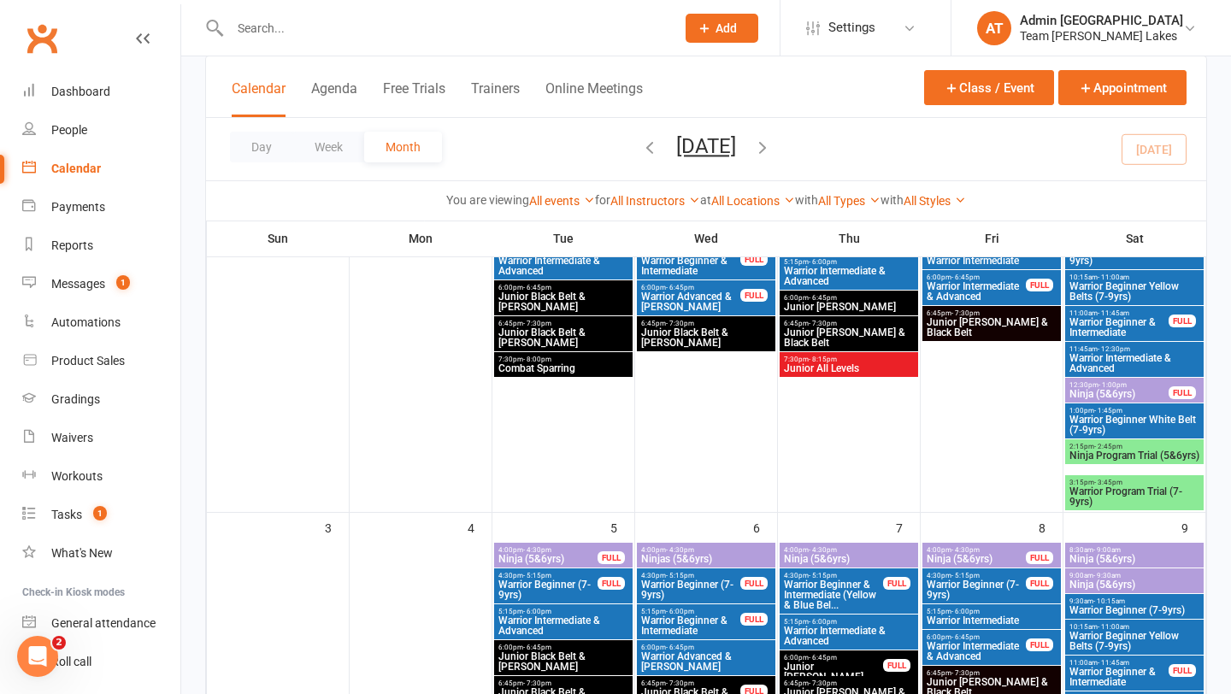
click at [1124, 488] on span "Warrior Program Trial (7-9yrs)" at bounding box center [1135, 496] width 132 height 21
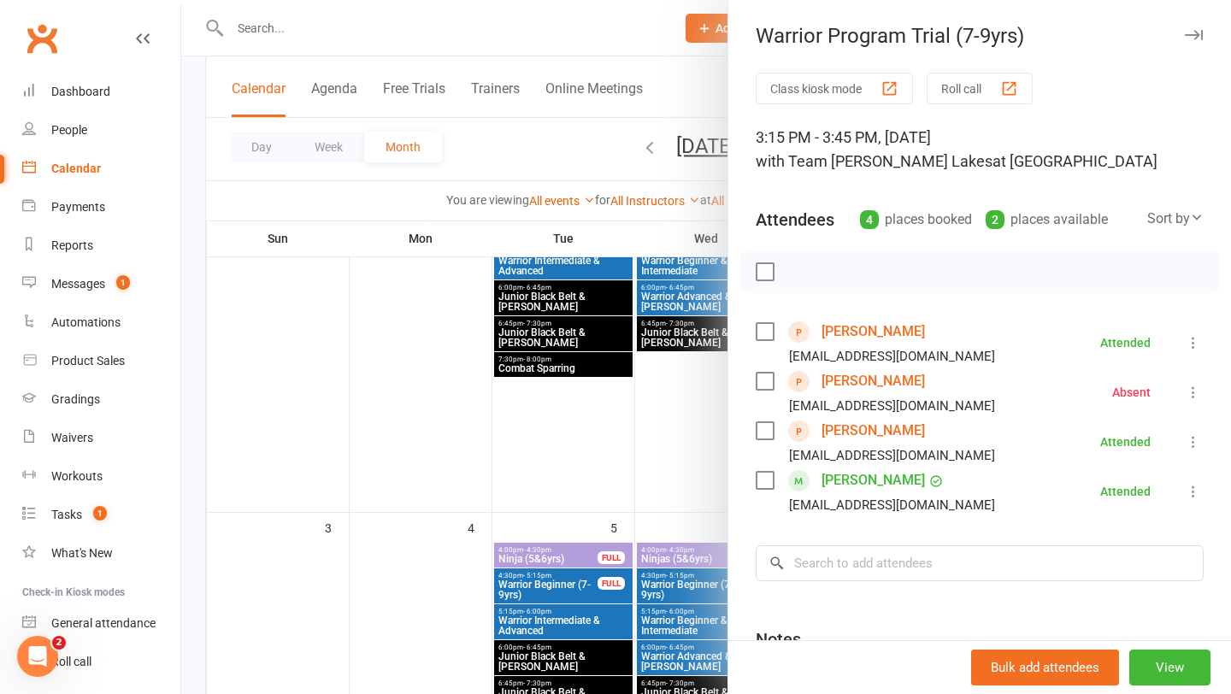
click at [881, 427] on link "[PERSON_NAME]" at bounding box center [873, 430] width 103 height 27
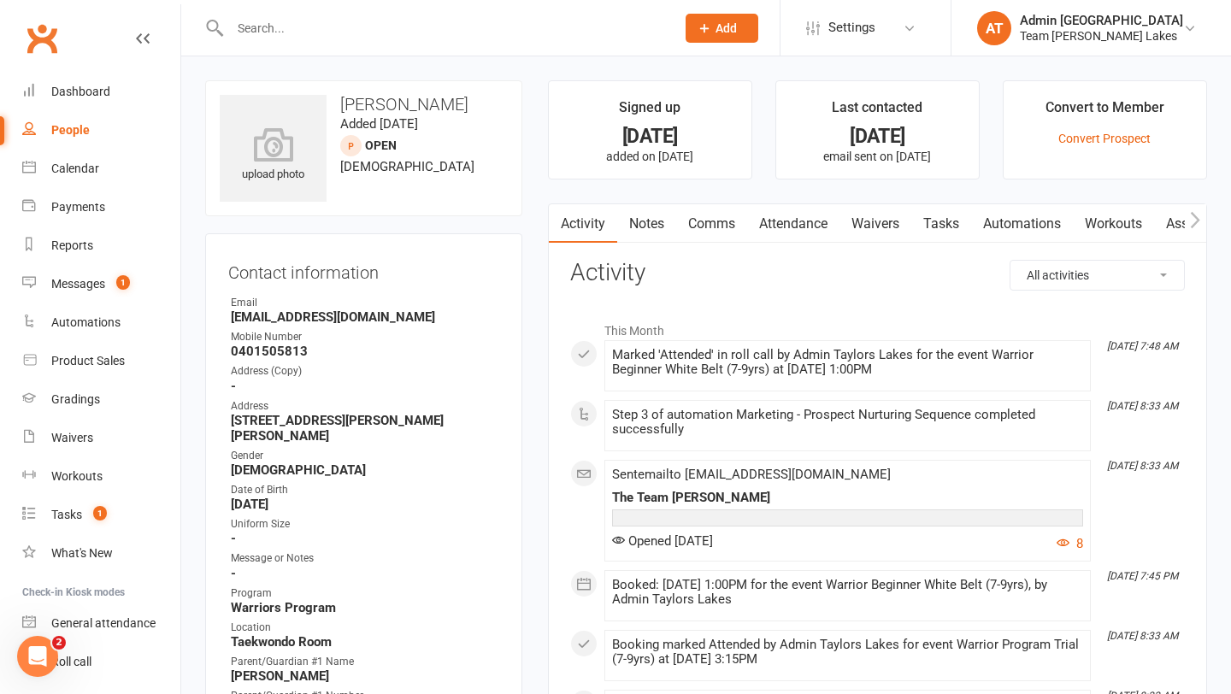
click at [875, 225] on link "Waivers" at bounding box center [876, 223] width 72 height 39
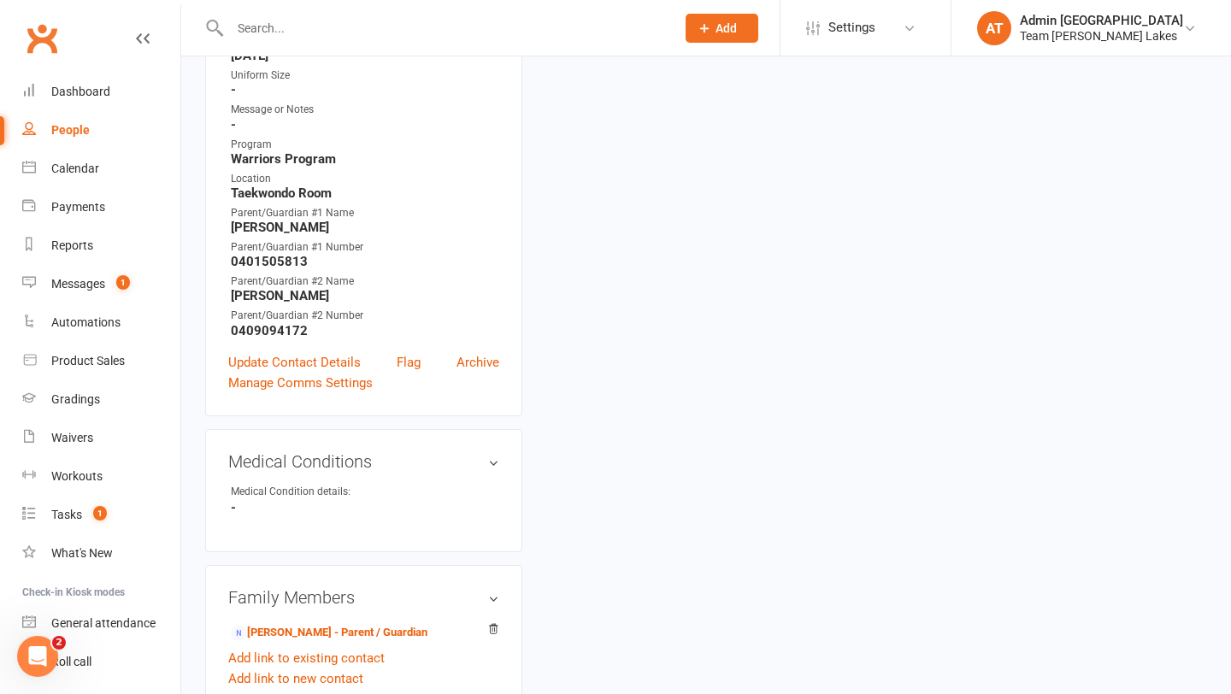
scroll to position [480, 0]
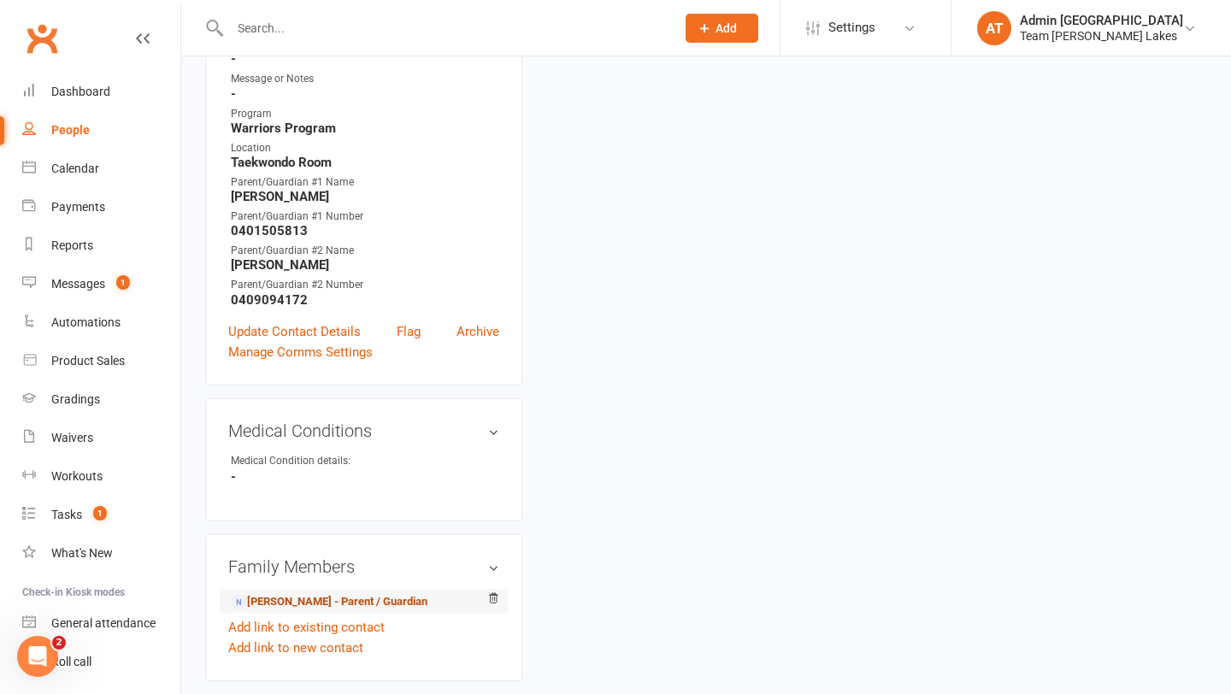
click at [337, 593] on link "[PERSON_NAME] - Parent / Guardian" at bounding box center [329, 602] width 197 height 18
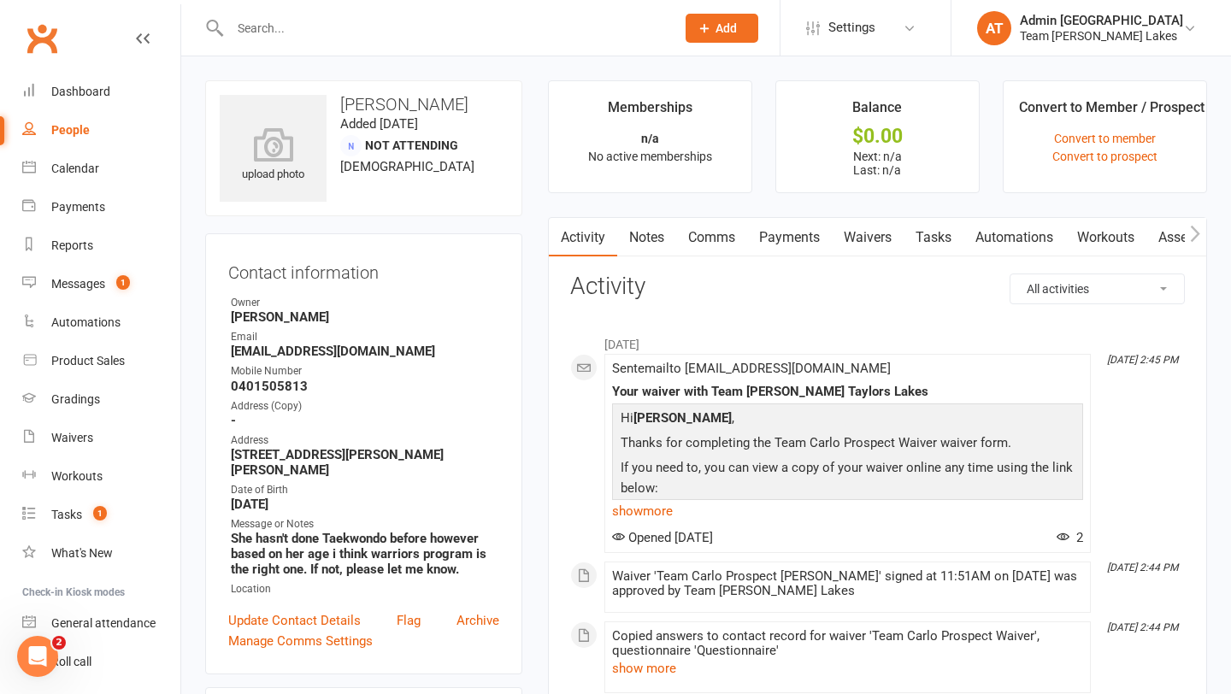
click at [870, 243] on link "Waivers" at bounding box center [868, 237] width 72 height 39
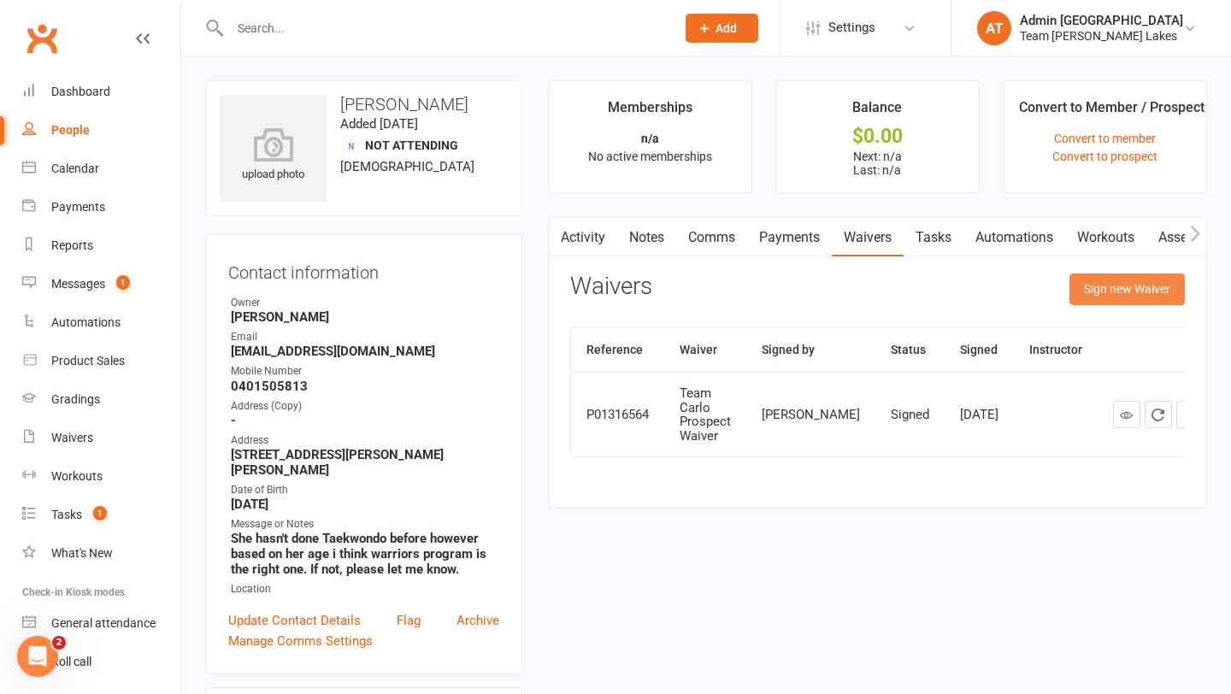
click at [1102, 280] on button "Sign new Waiver" at bounding box center [1127, 289] width 115 height 31
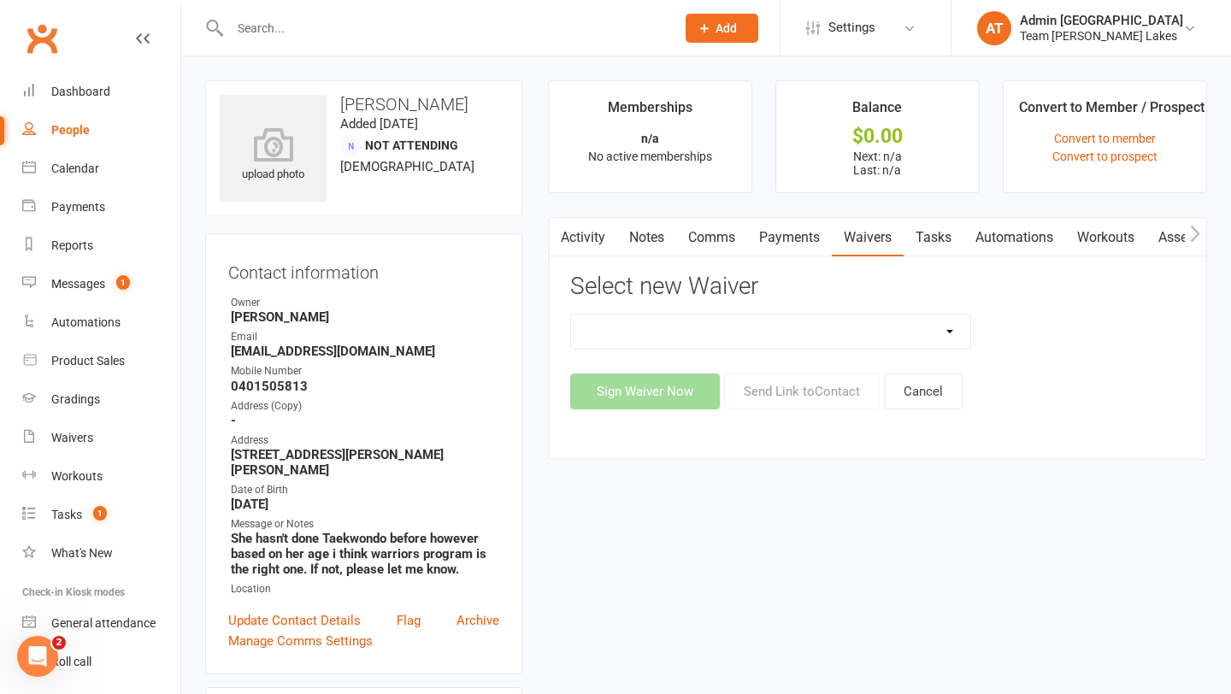
click at [856, 328] on select "Family Program Combination Member Waiver (3+ Family Members) Family Program Com…" at bounding box center [771, 332] width 400 height 34
select select "13873"
click at [571, 315] on select "Family Program Combination Member Waiver (3+ Family Members) Family Program Com…" at bounding box center [771, 332] width 400 height 34
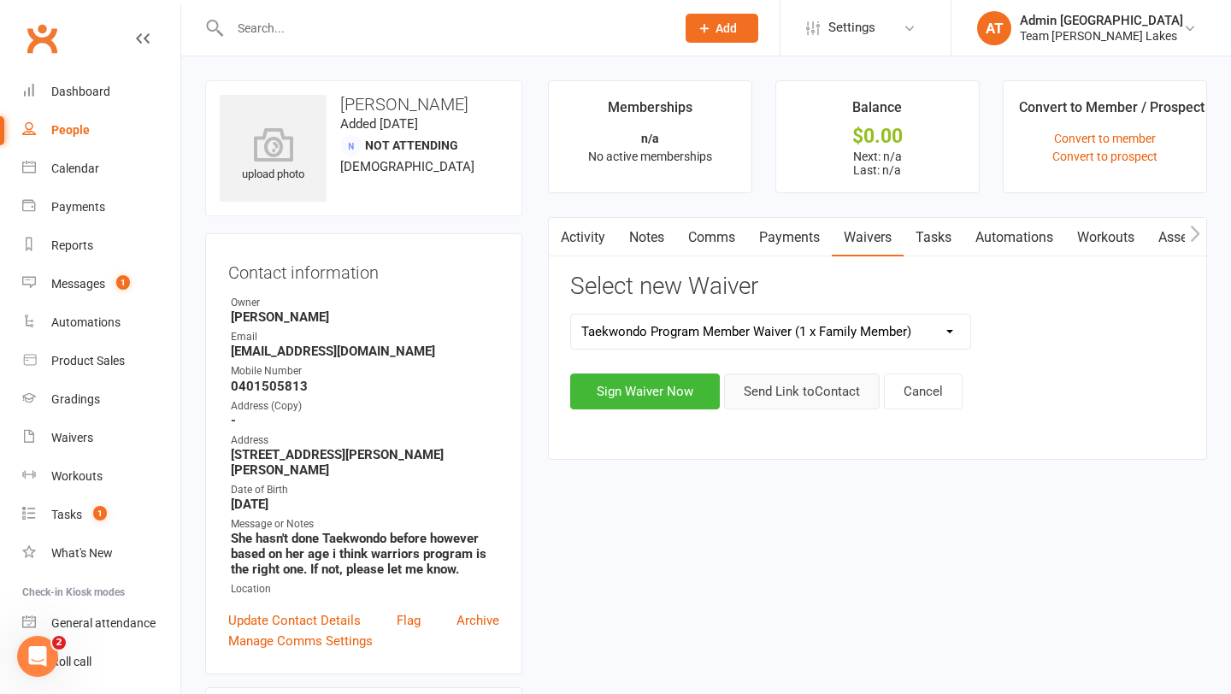
click at [808, 398] on button "Send Link to Contact" at bounding box center [802, 392] width 156 height 36
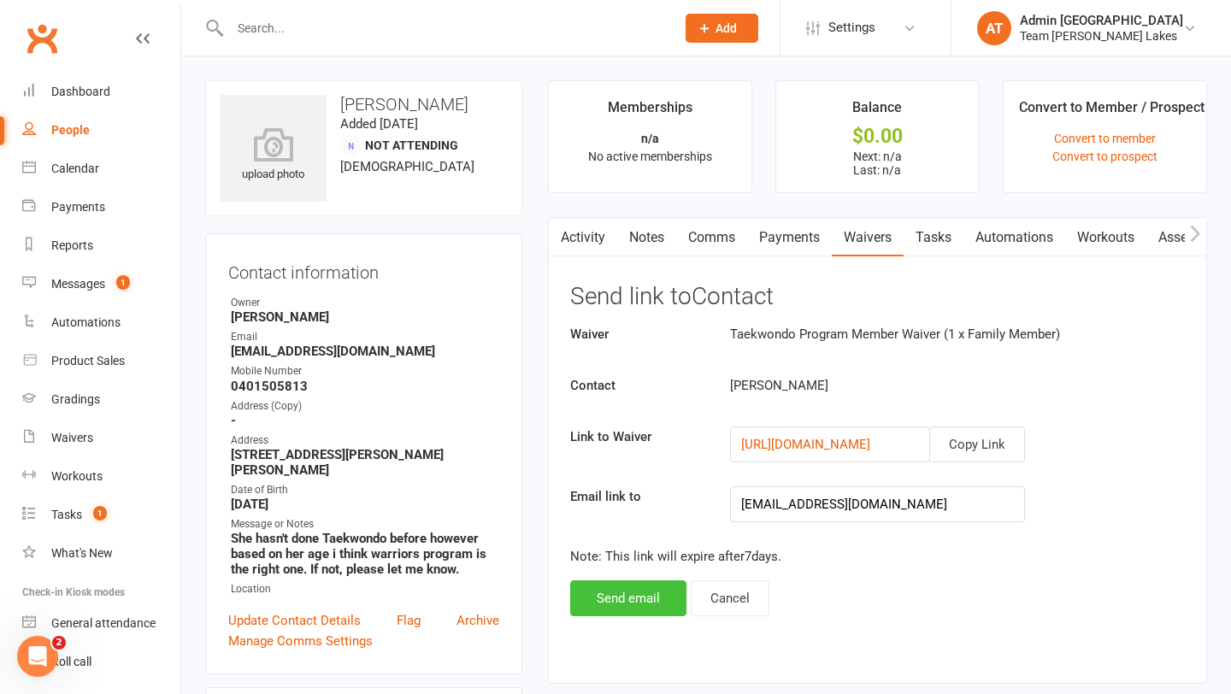
click at [611, 595] on button "Send email" at bounding box center [628, 599] width 116 height 36
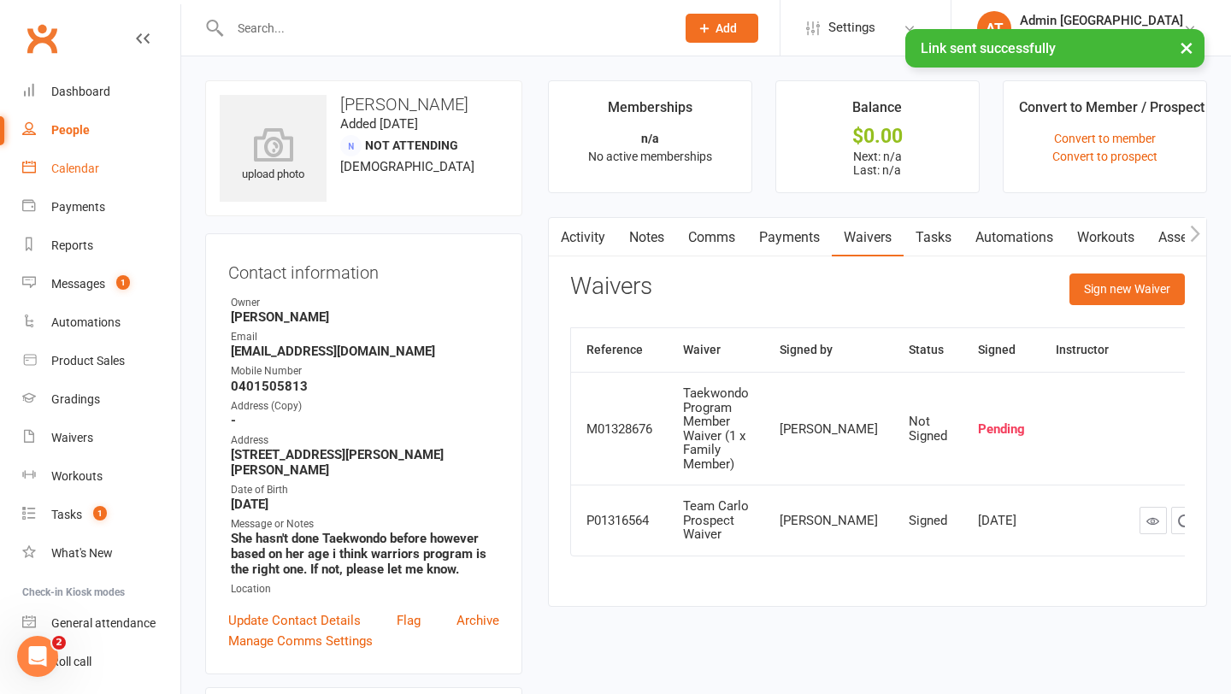
click at [76, 163] on div "Calendar" at bounding box center [75, 169] width 48 height 14
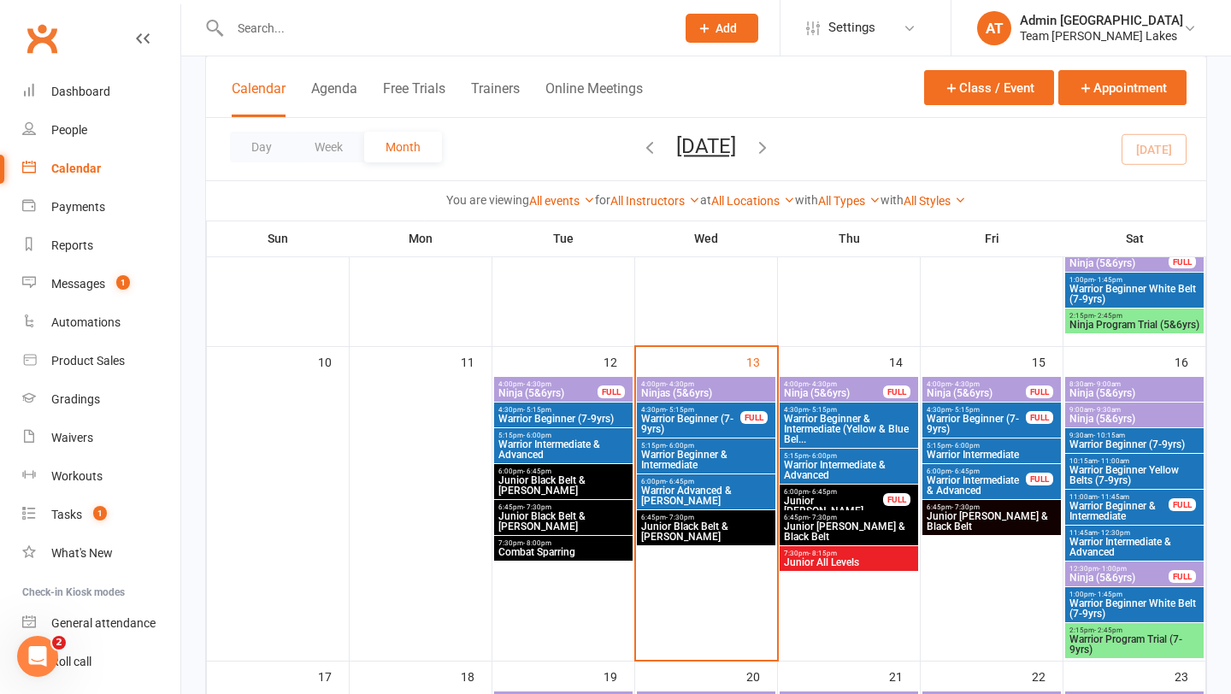
scroll to position [624, 0]
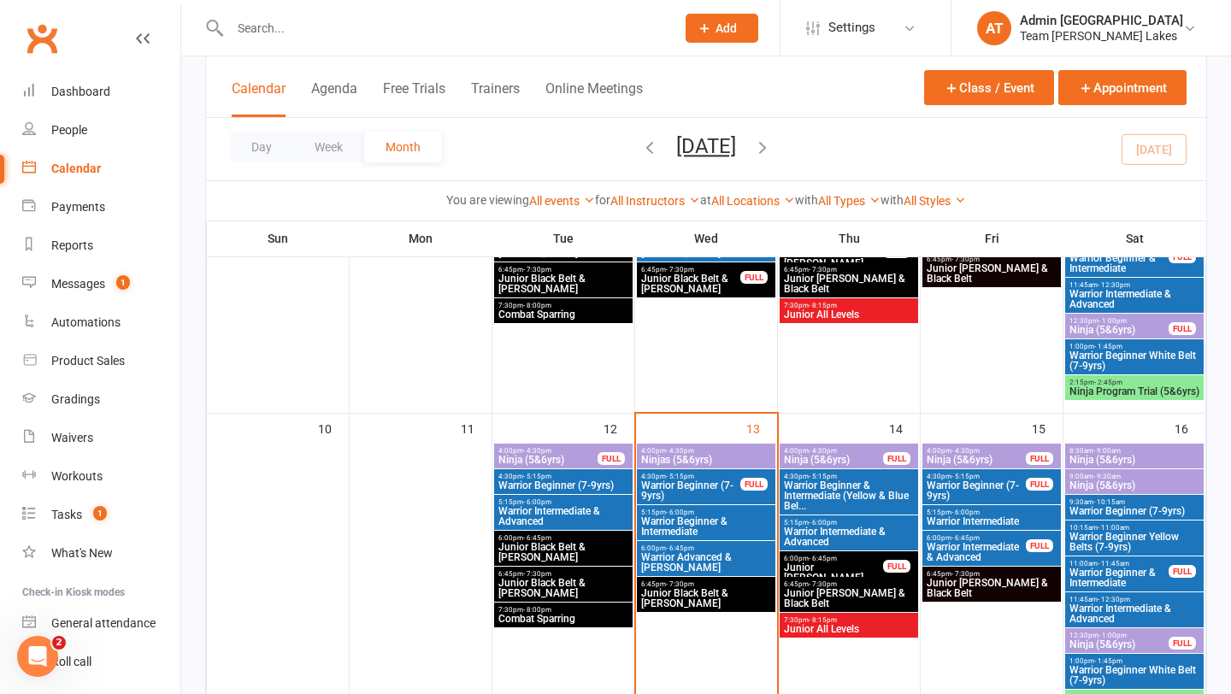
click at [1123, 386] on span "Ninja Program Trial (5&6yrs)" at bounding box center [1135, 391] width 132 height 10
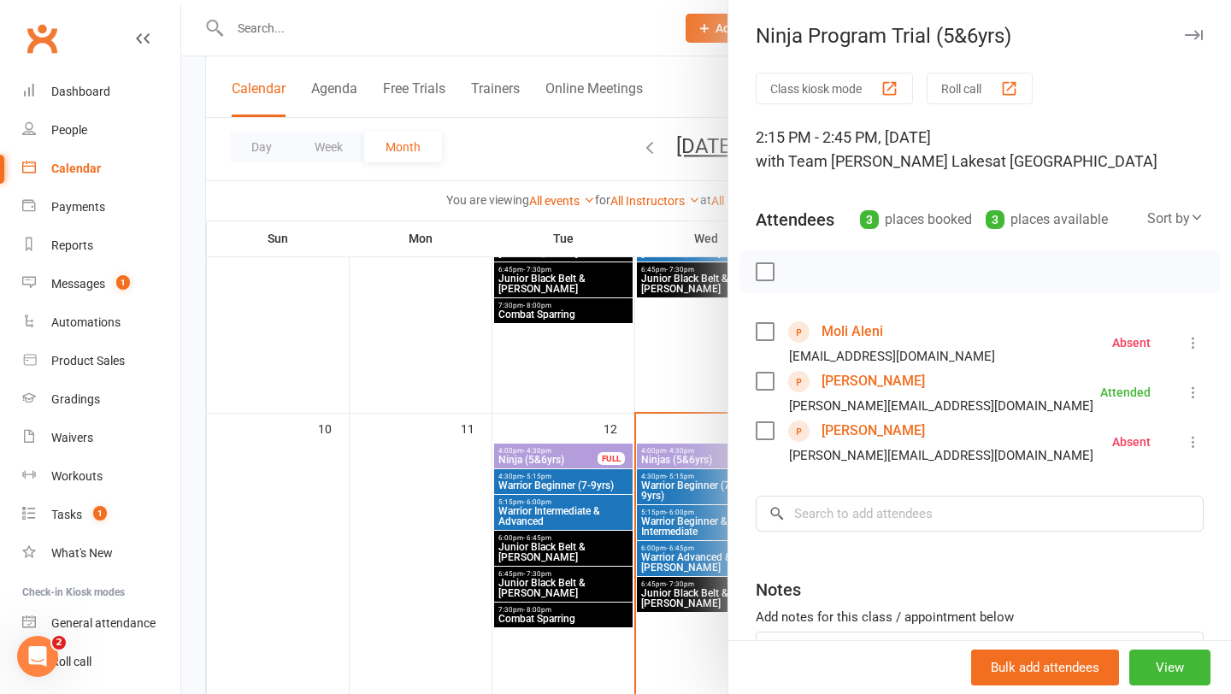
click at [710, 397] on div at bounding box center [706, 347] width 1050 height 694
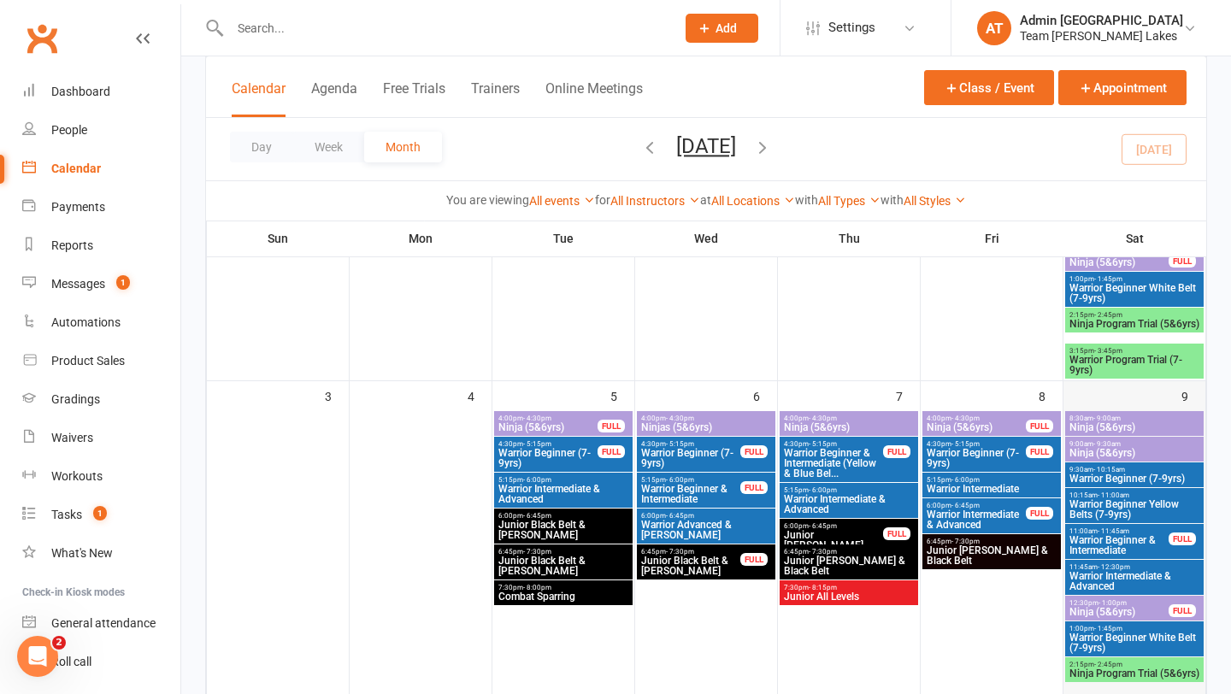
scroll to position [336, 0]
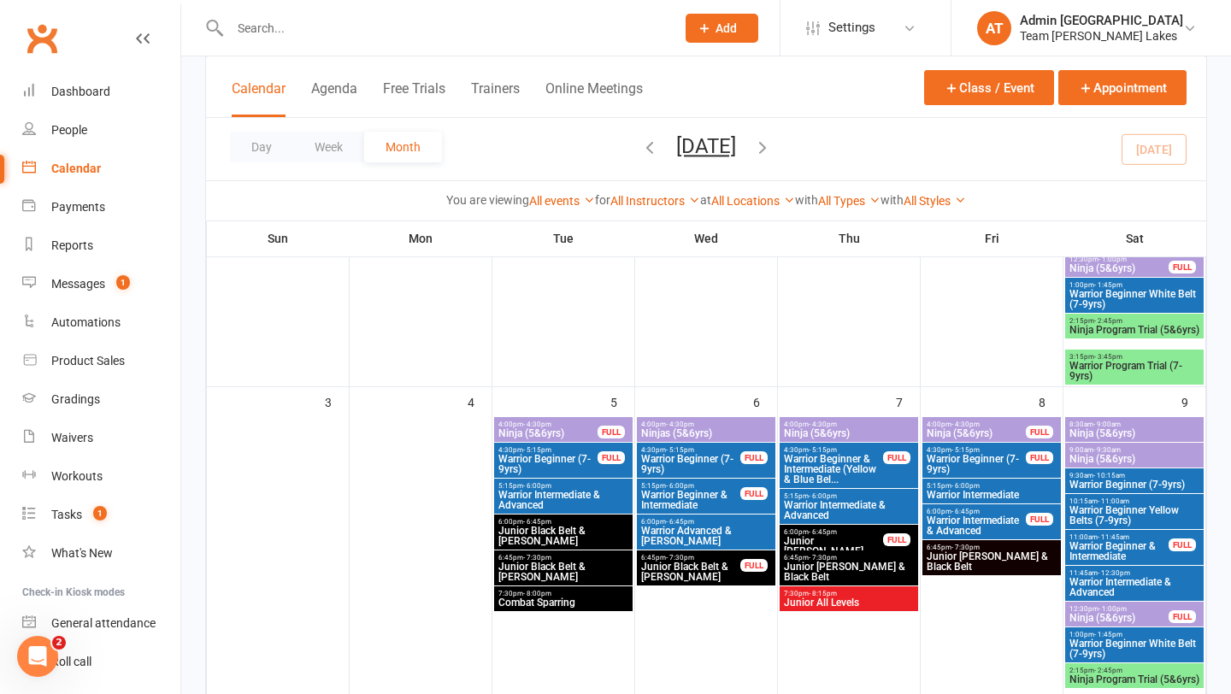
click at [1110, 355] on span "- 3:45pm" at bounding box center [1108, 357] width 28 height 8
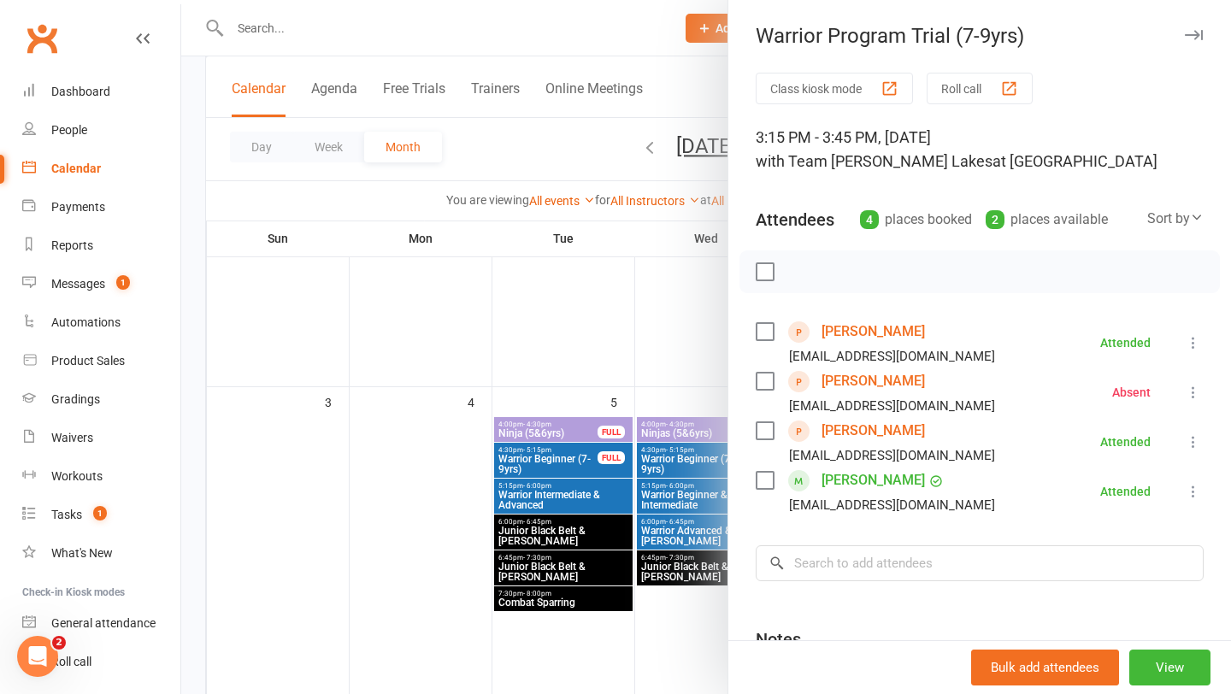
click at [867, 331] on link "[PERSON_NAME]" at bounding box center [873, 331] width 103 height 27
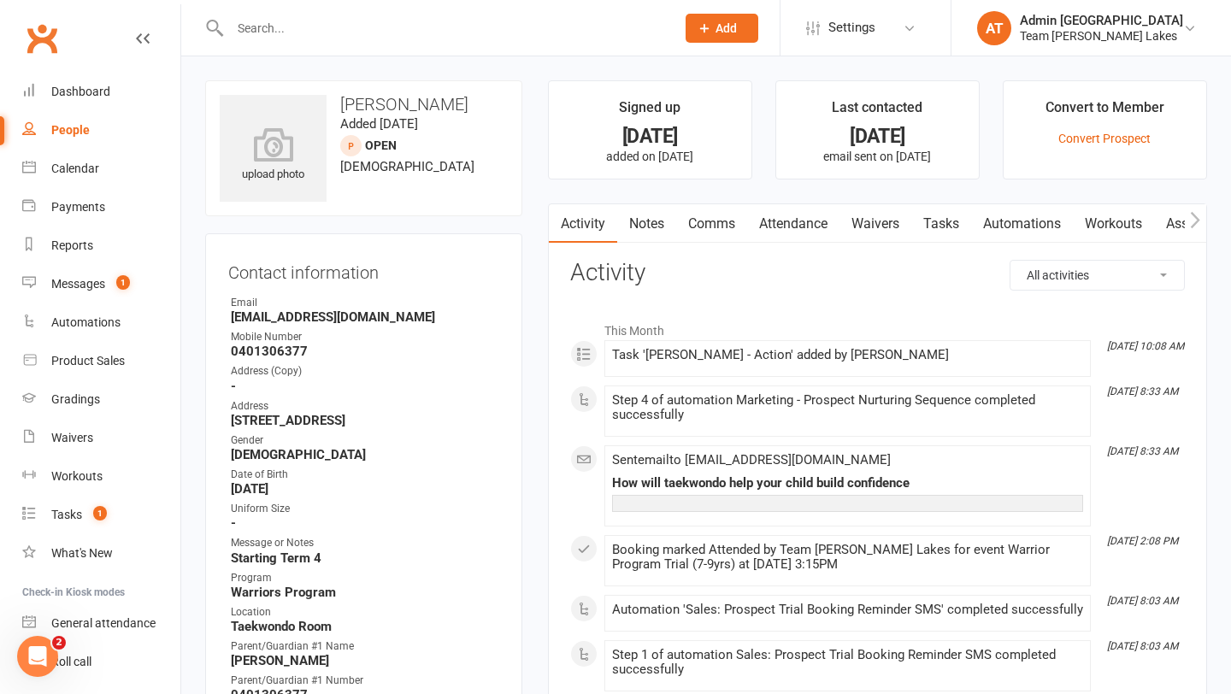
click at [640, 220] on link "Notes" at bounding box center [646, 223] width 59 height 39
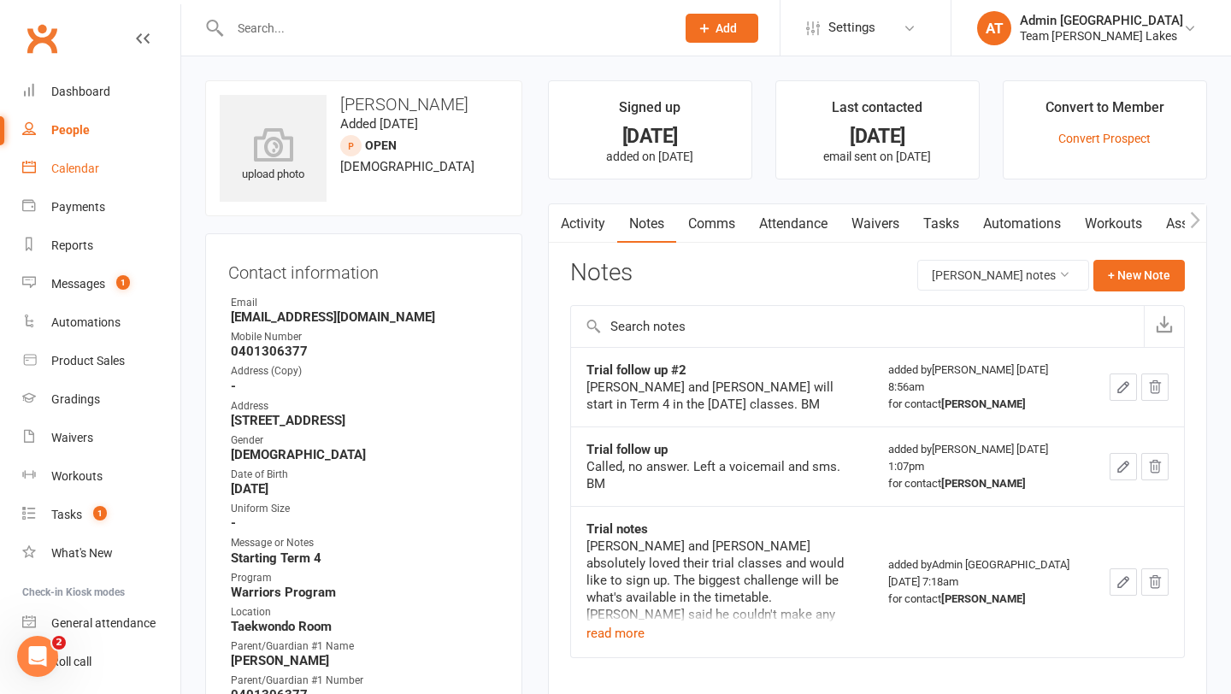
click at [85, 164] on div "Calendar" at bounding box center [75, 169] width 48 height 14
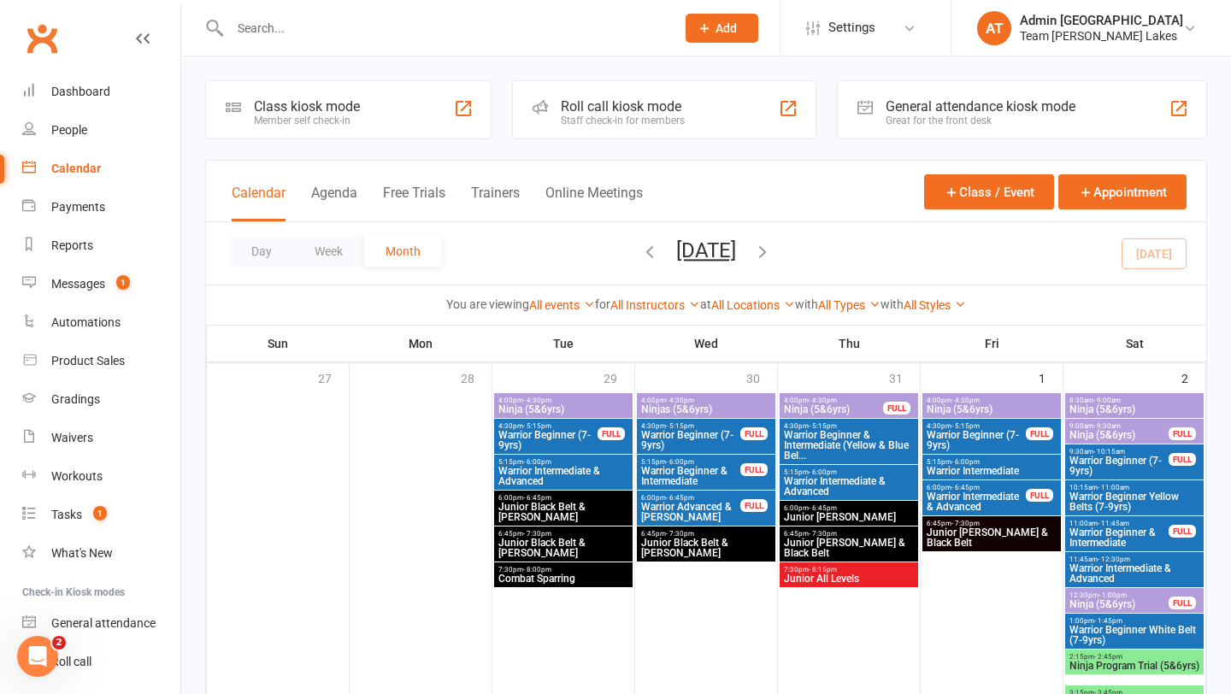
scroll to position [4, 0]
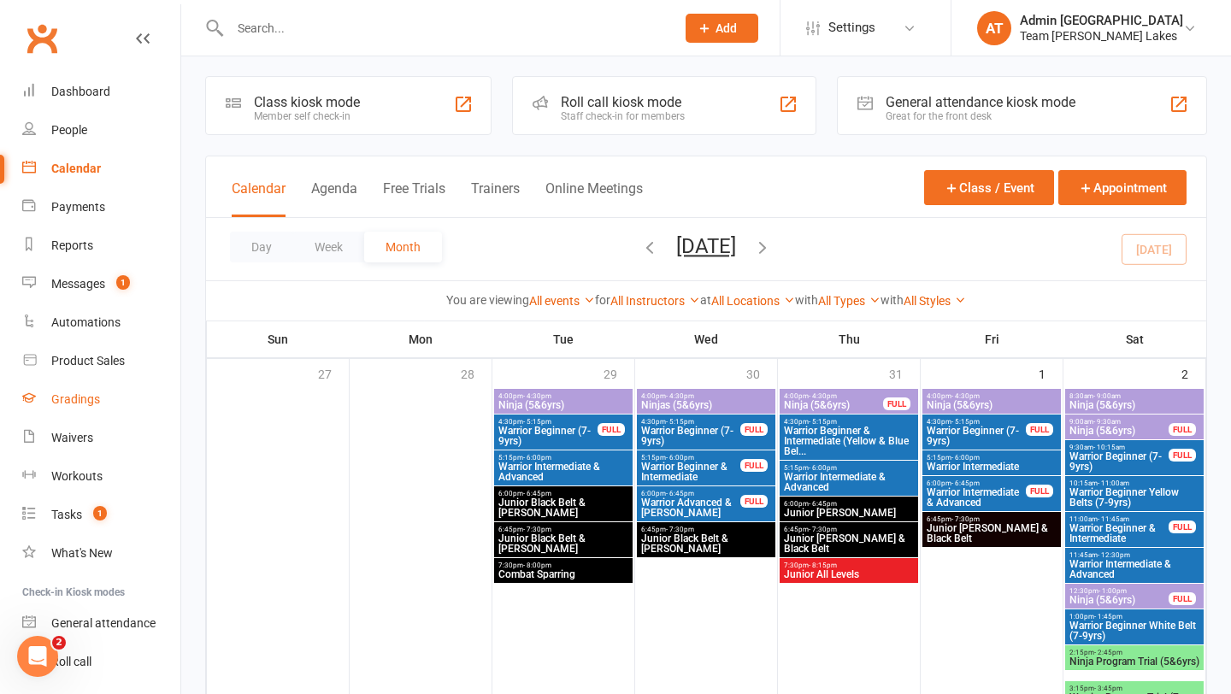
click at [87, 395] on div "Gradings" at bounding box center [75, 399] width 49 height 14
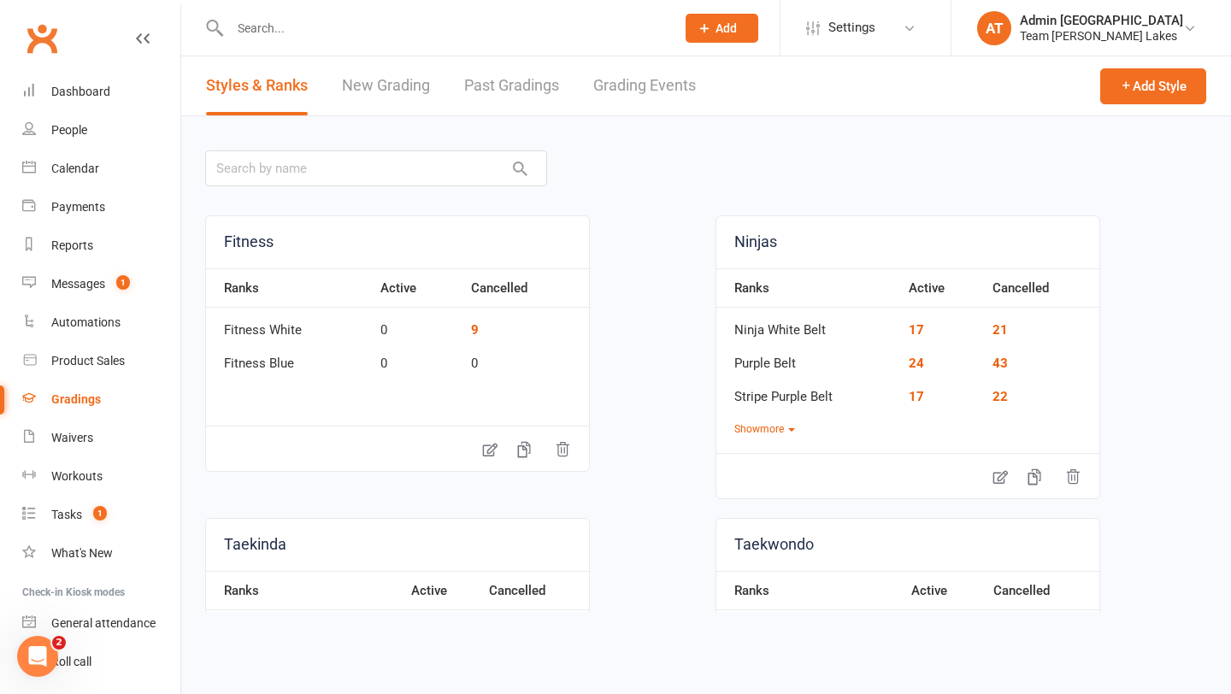
click at [666, 84] on link "Grading Events" at bounding box center [644, 85] width 103 height 59
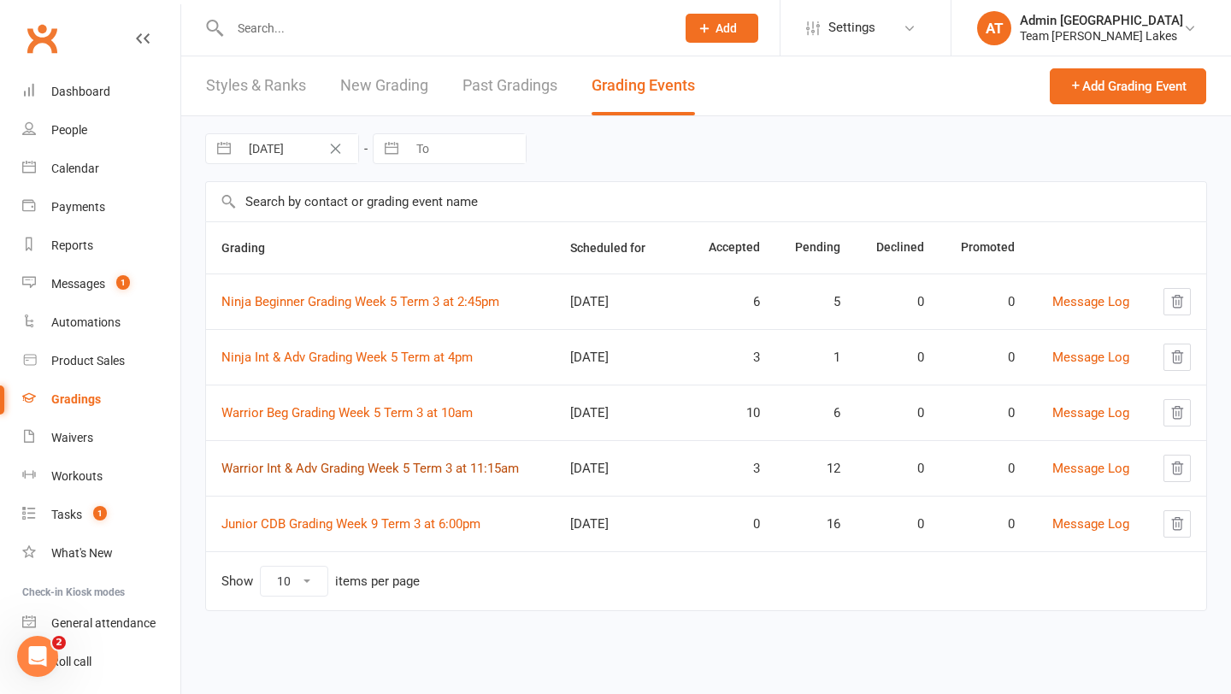
click at [378, 468] on link "Warrior Int & Adv Grading Week 5 Term 3 at 11:15am" at bounding box center [370, 468] width 298 height 15
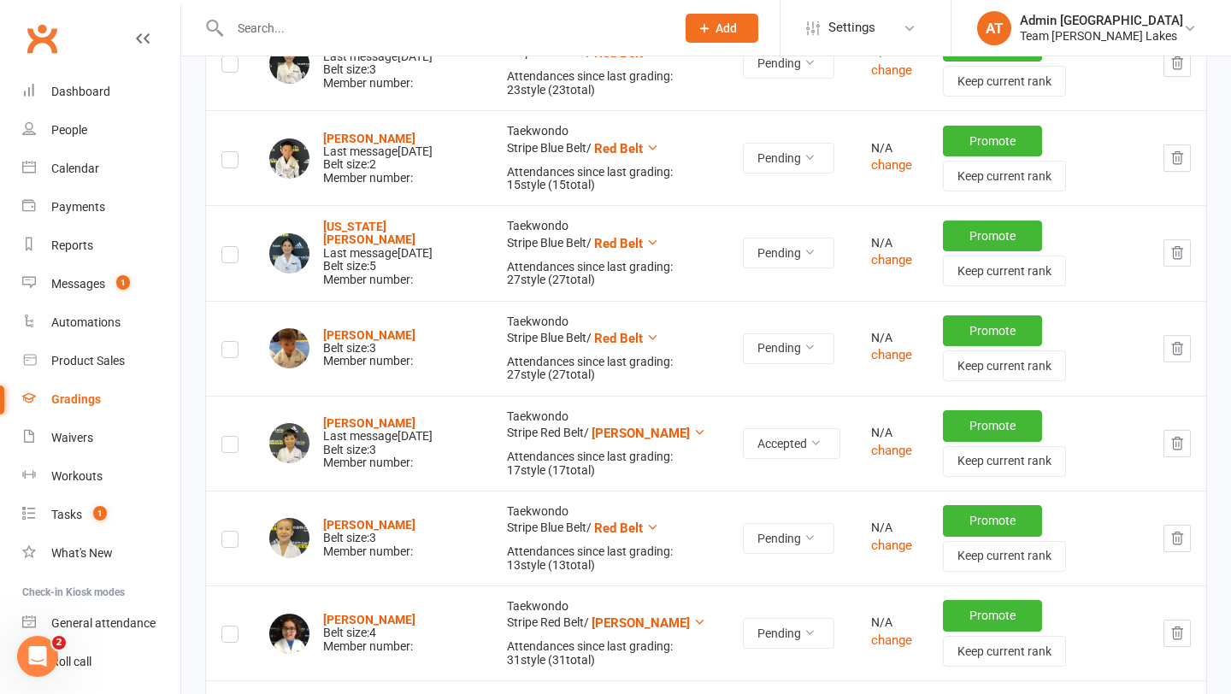
scroll to position [972, 0]
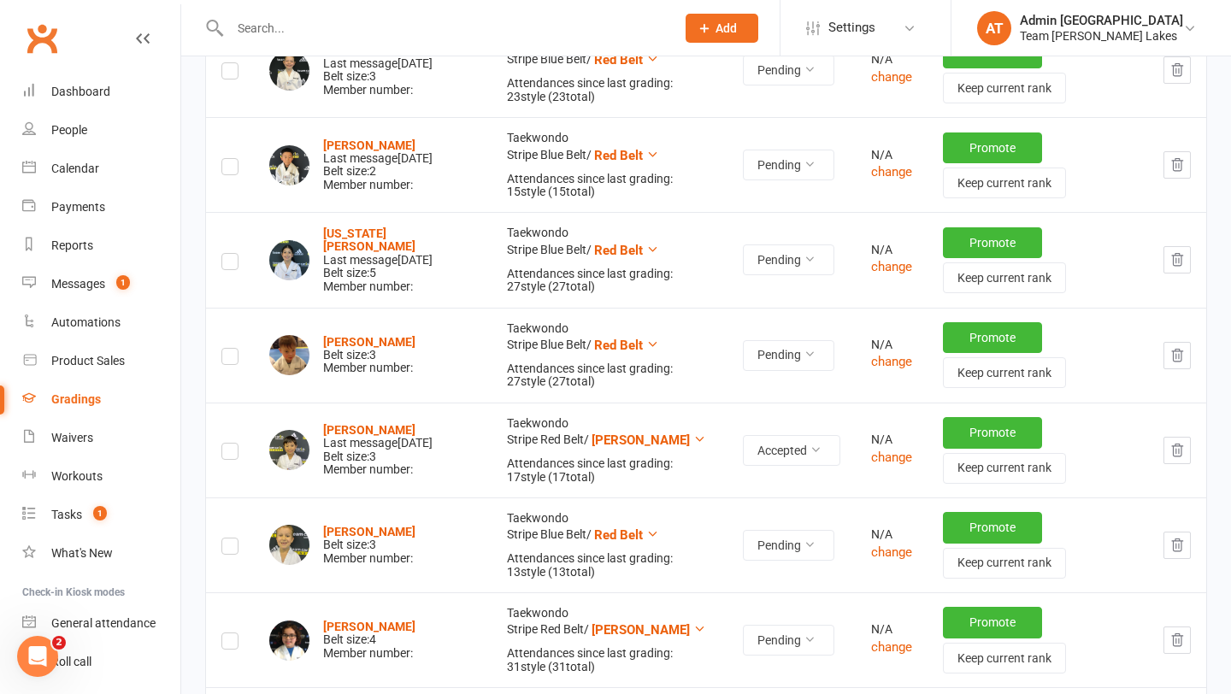
click at [1180, 355] on icon "button" at bounding box center [1177, 355] width 15 height 15
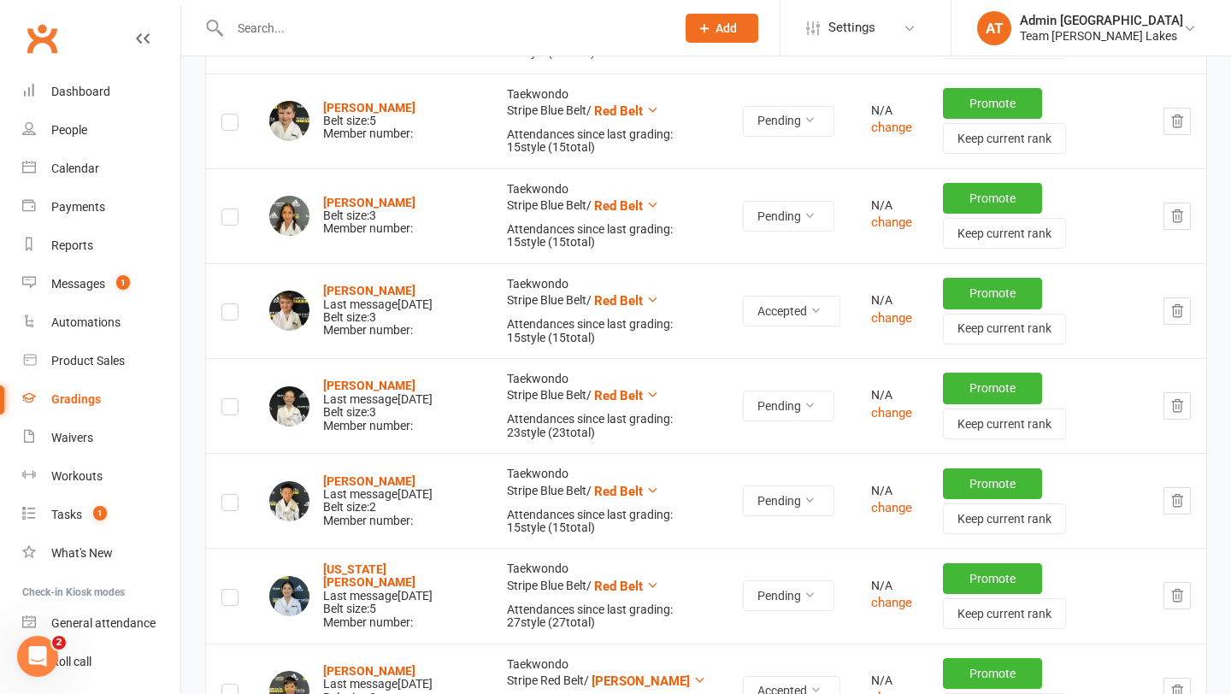
scroll to position [633, 0]
